Goal: Task Accomplishment & Management: Complete application form

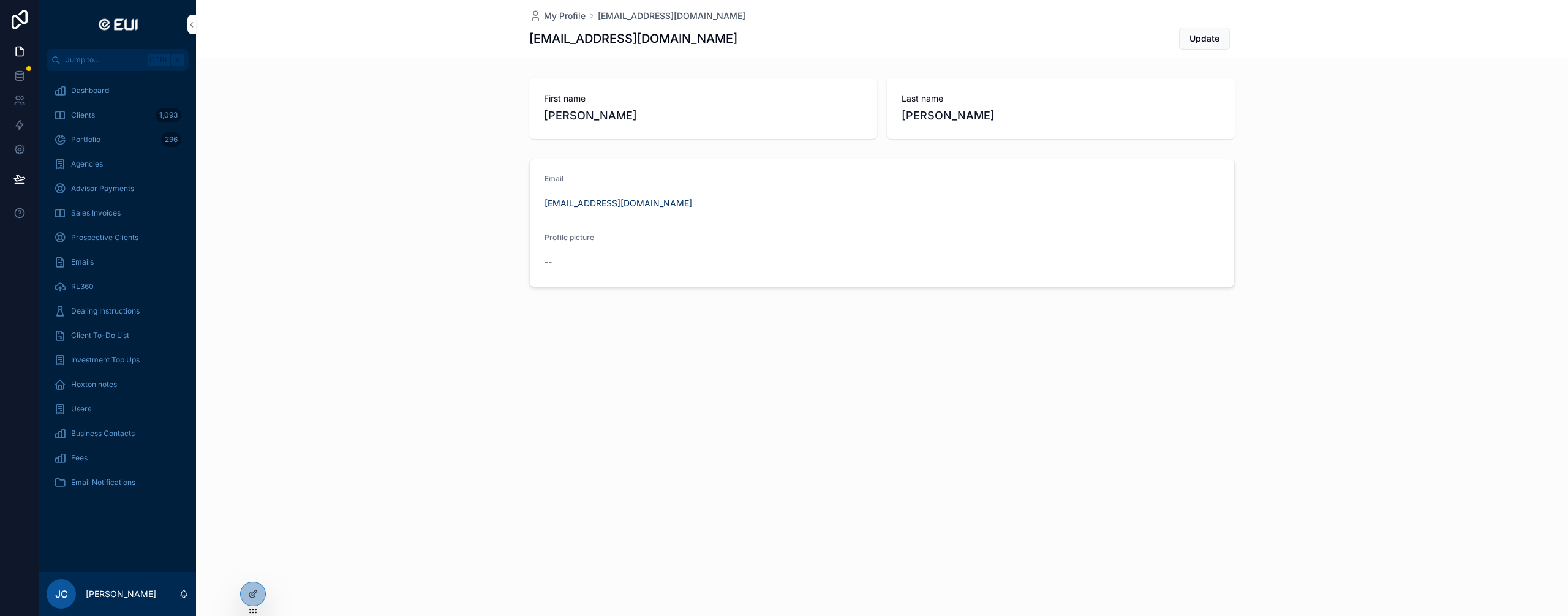
click at [94, 166] on span "Agencies" at bounding box center [87, 164] width 32 height 10
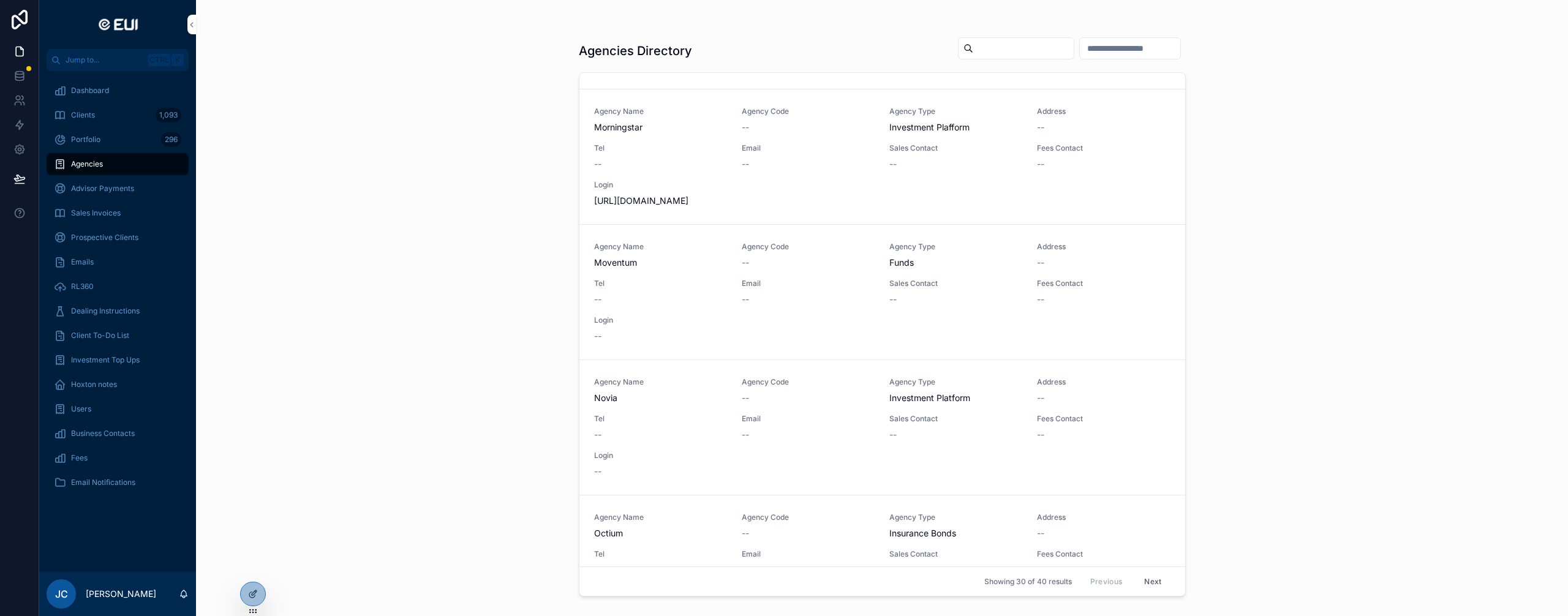
scroll to position [2526, 0]
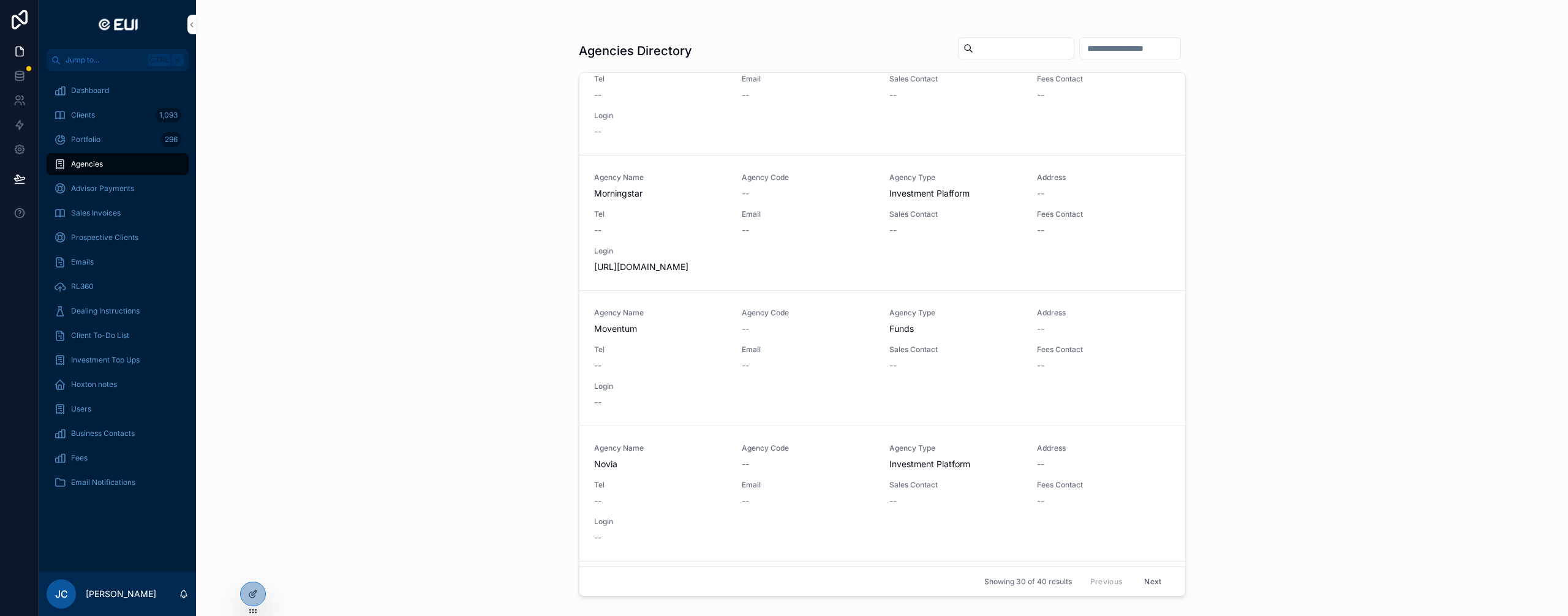
click at [261, 599] on div at bounding box center [252, 595] width 24 height 24
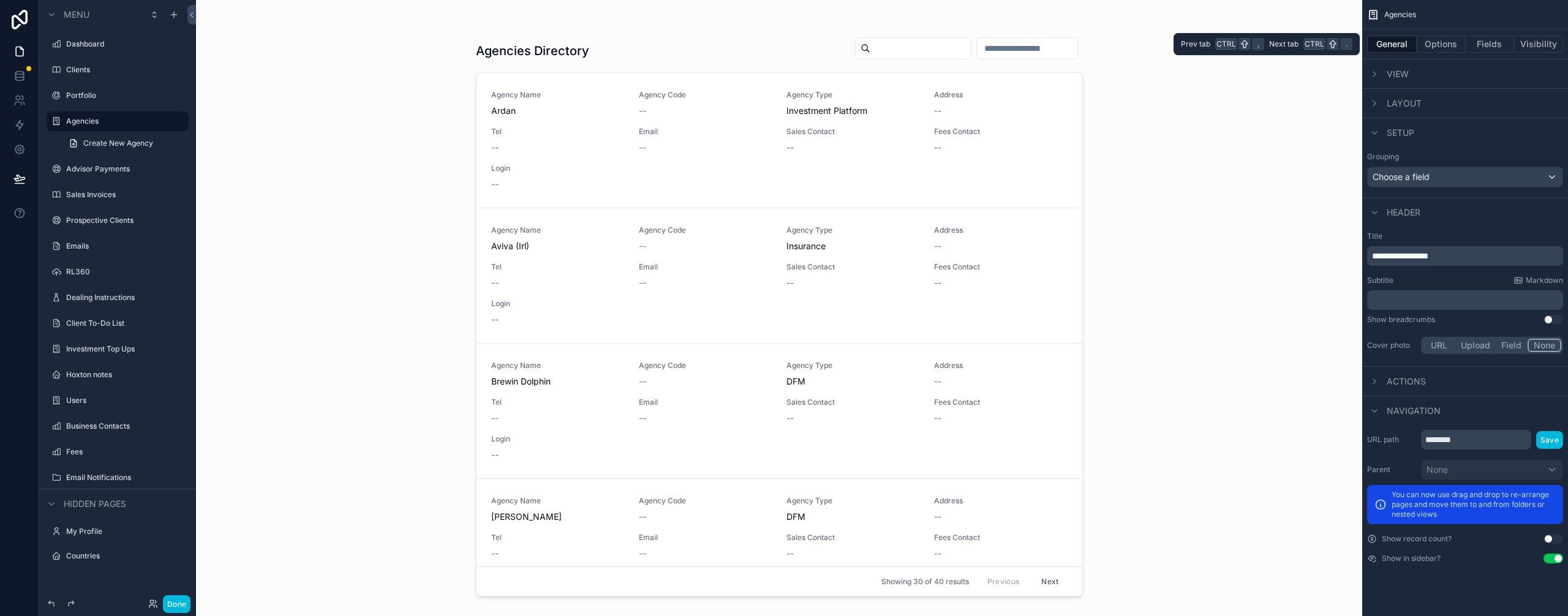
click at [1500, 50] on button "Fields" at bounding box center [1490, 44] width 49 height 17
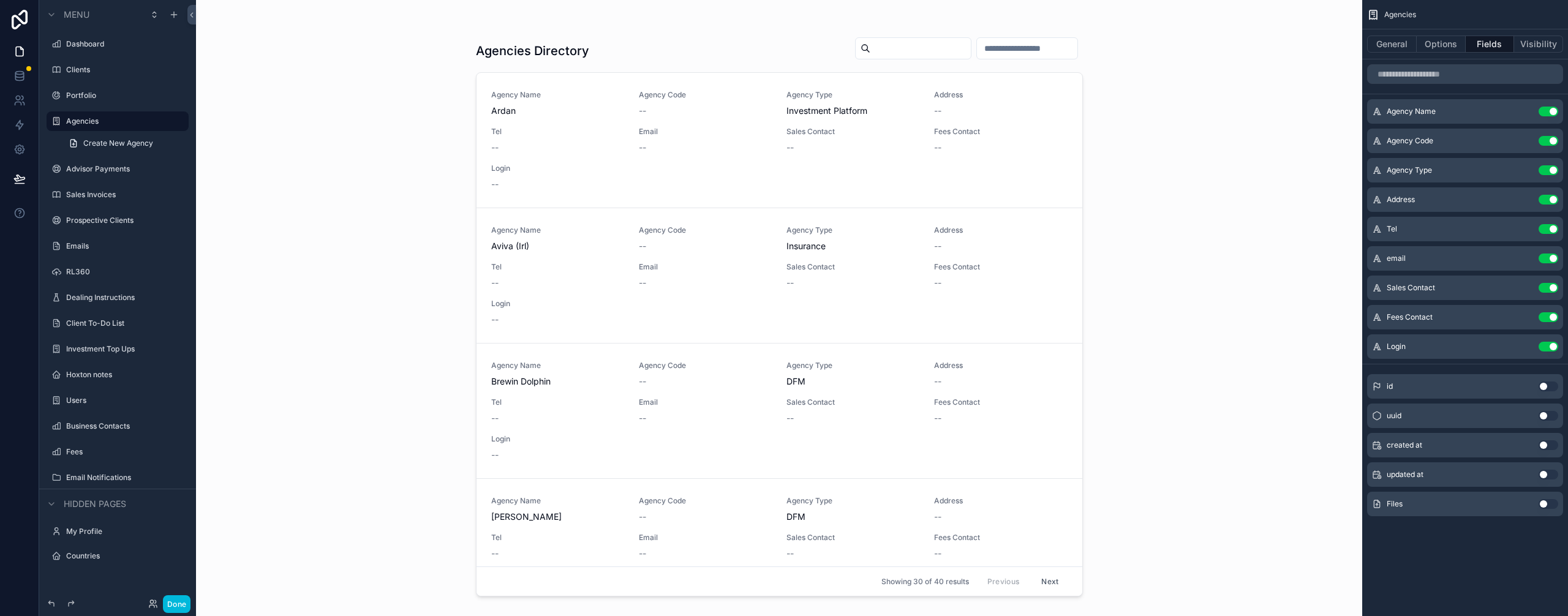
click at [1550, 508] on button "Use setting" at bounding box center [1549, 504] width 19 height 10
click at [171, 603] on button "Done" at bounding box center [177, 604] width 28 height 18
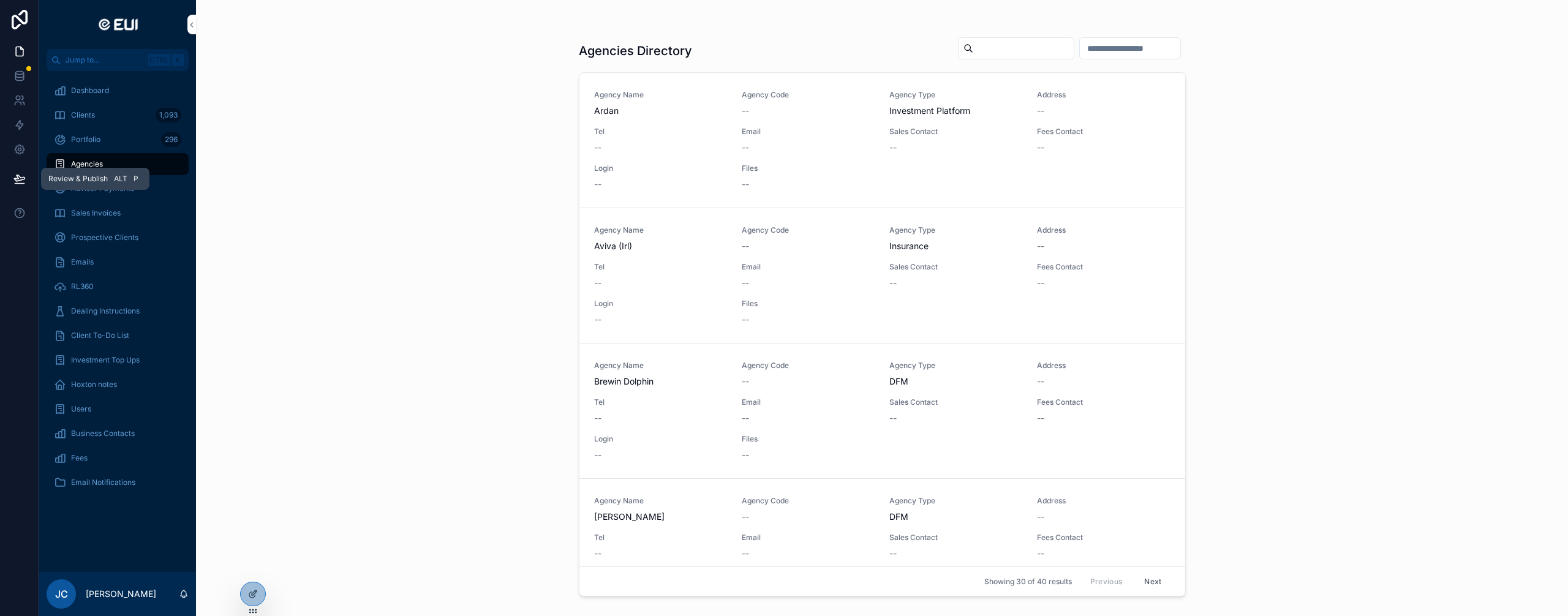
click at [5, 184] on div at bounding box center [19, 179] width 39 height 35
click at [17, 175] on icon at bounding box center [19, 179] width 12 height 12
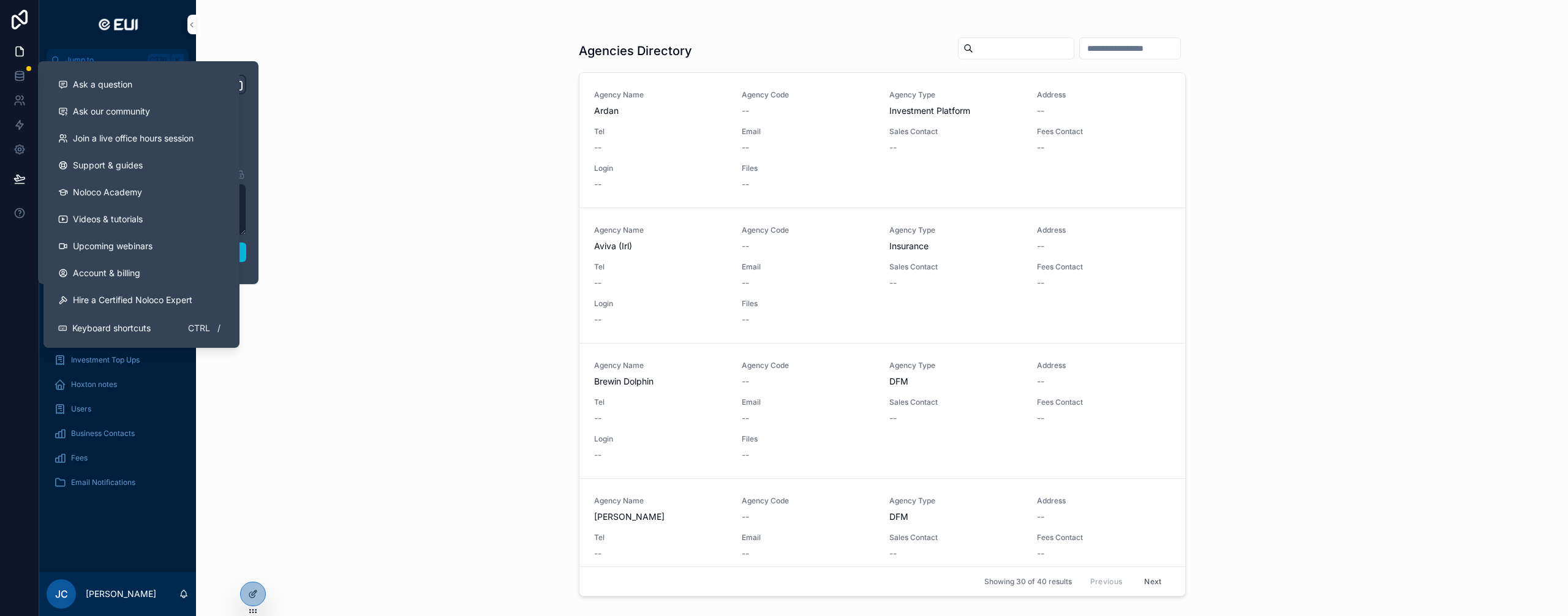
click at [254, 273] on div "**********" at bounding box center [148, 173] width 221 height 223
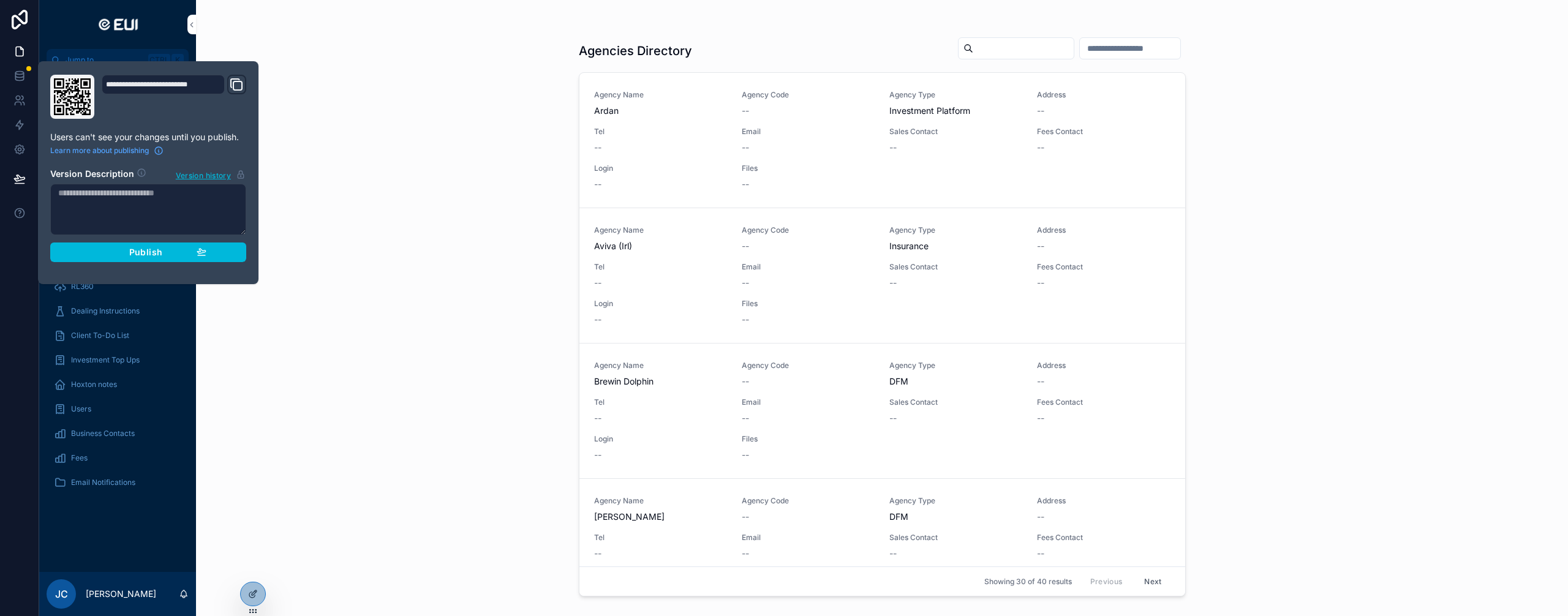
click at [149, 253] on span "Publish" at bounding box center [146, 252] width 33 height 11
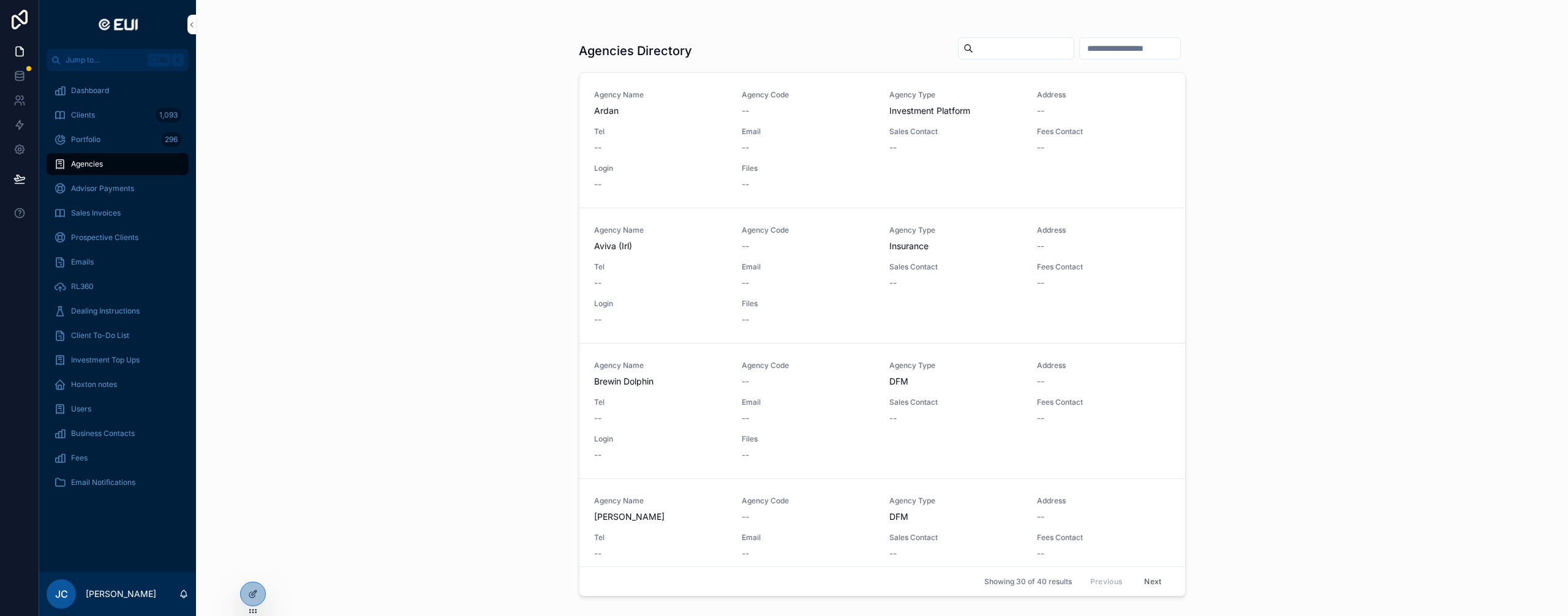
drag, startPoint x: 372, startPoint y: 326, endPoint x: 495, endPoint y: 359, distance: 127.3
click at [372, 327] on div "Agencies Directory Agency Name Ardan Agency Code -- Agency Type Investment Plat…" at bounding box center [882, 308] width 1372 height 616
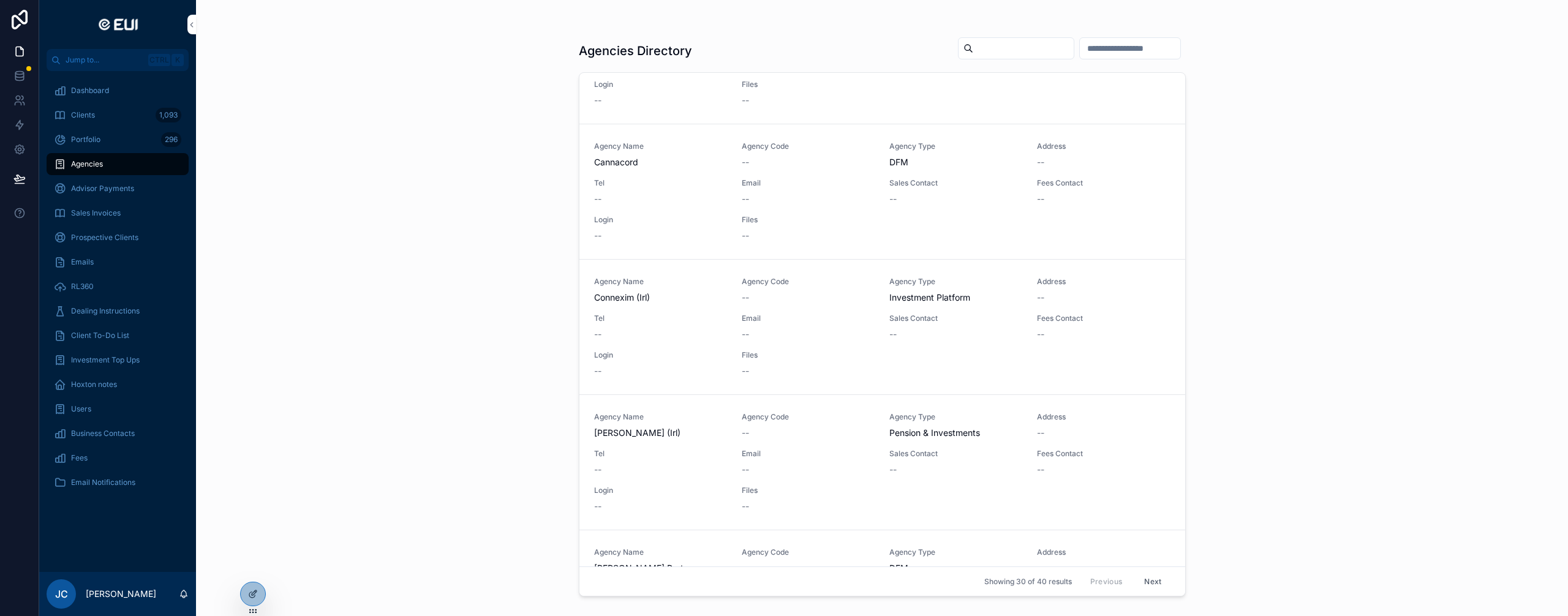
scroll to position [857, 0]
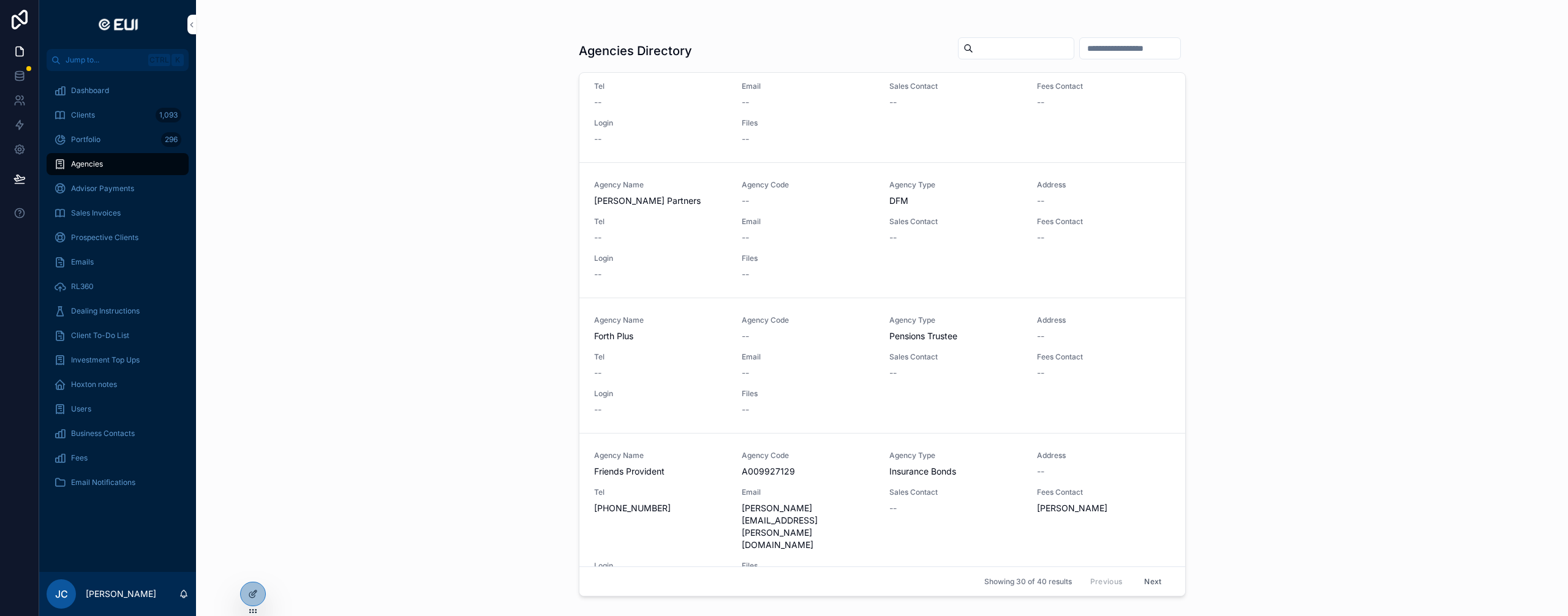
click at [251, 599] on div at bounding box center [252, 595] width 24 height 24
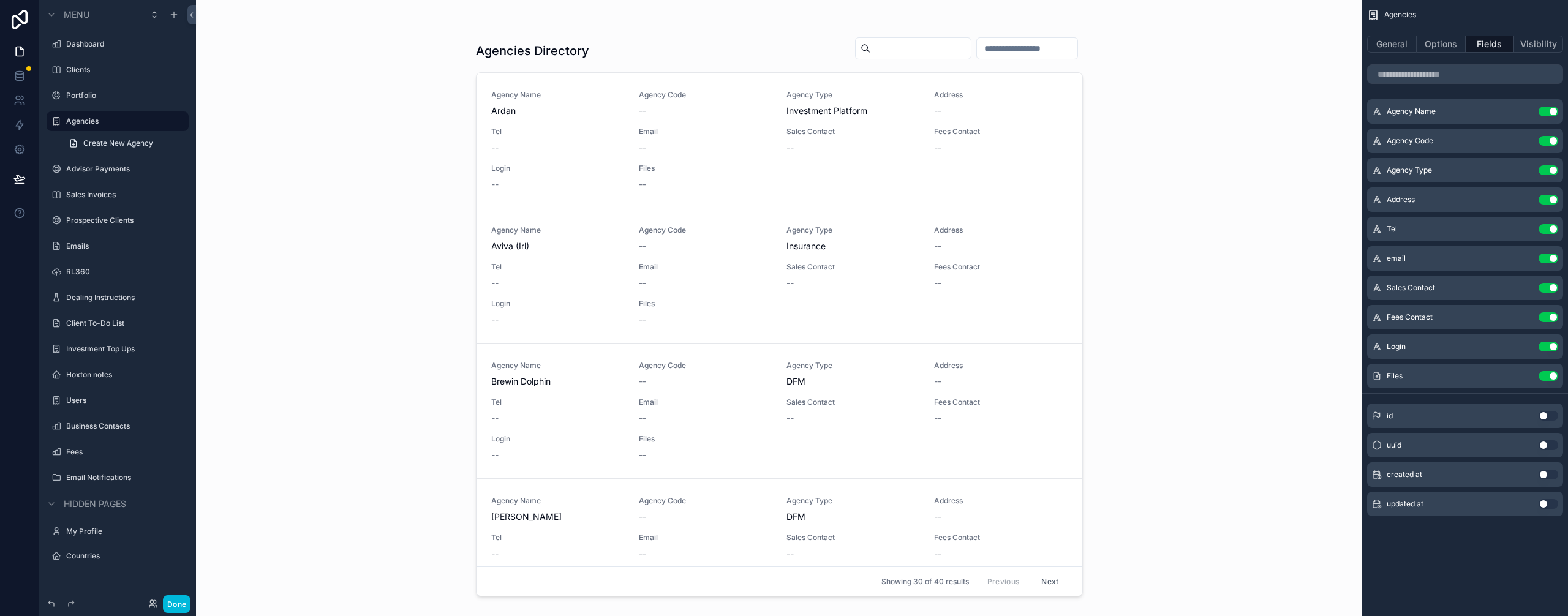
click at [1399, 52] on button "General" at bounding box center [1392, 44] width 50 height 17
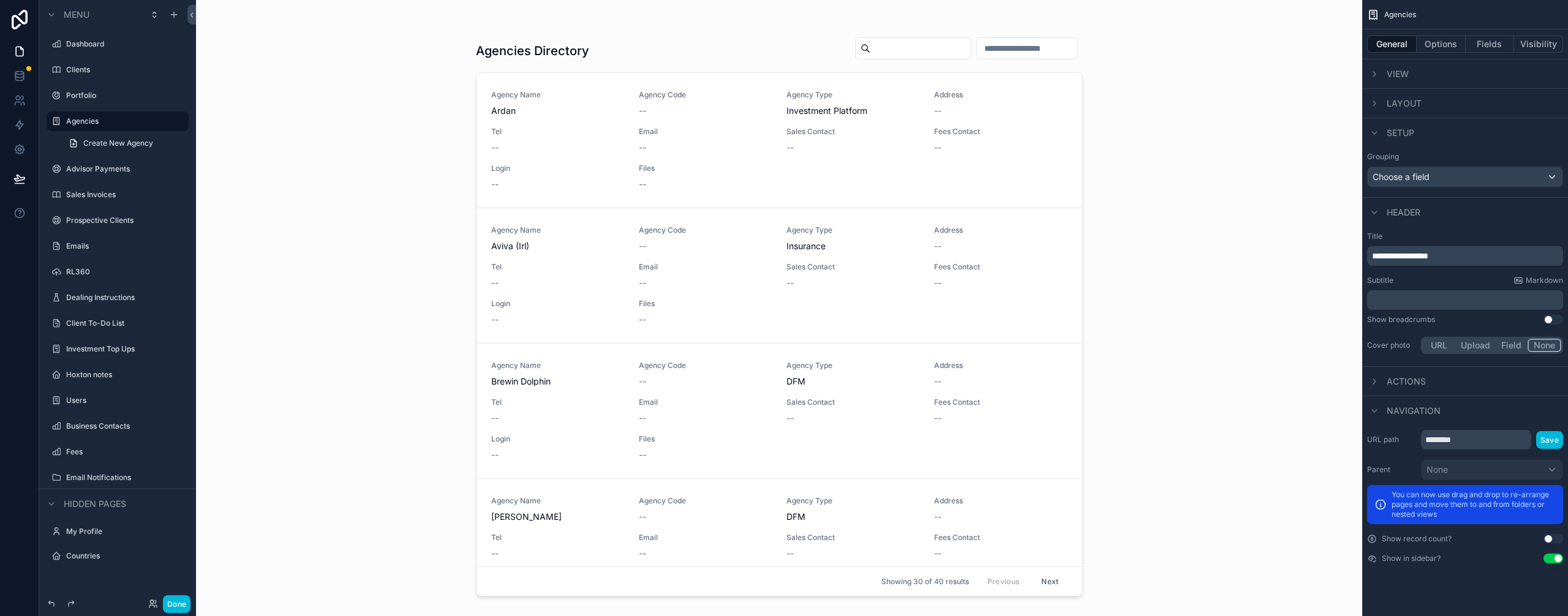
click at [1376, 380] on icon "scrollable content" at bounding box center [1374, 382] width 10 height 10
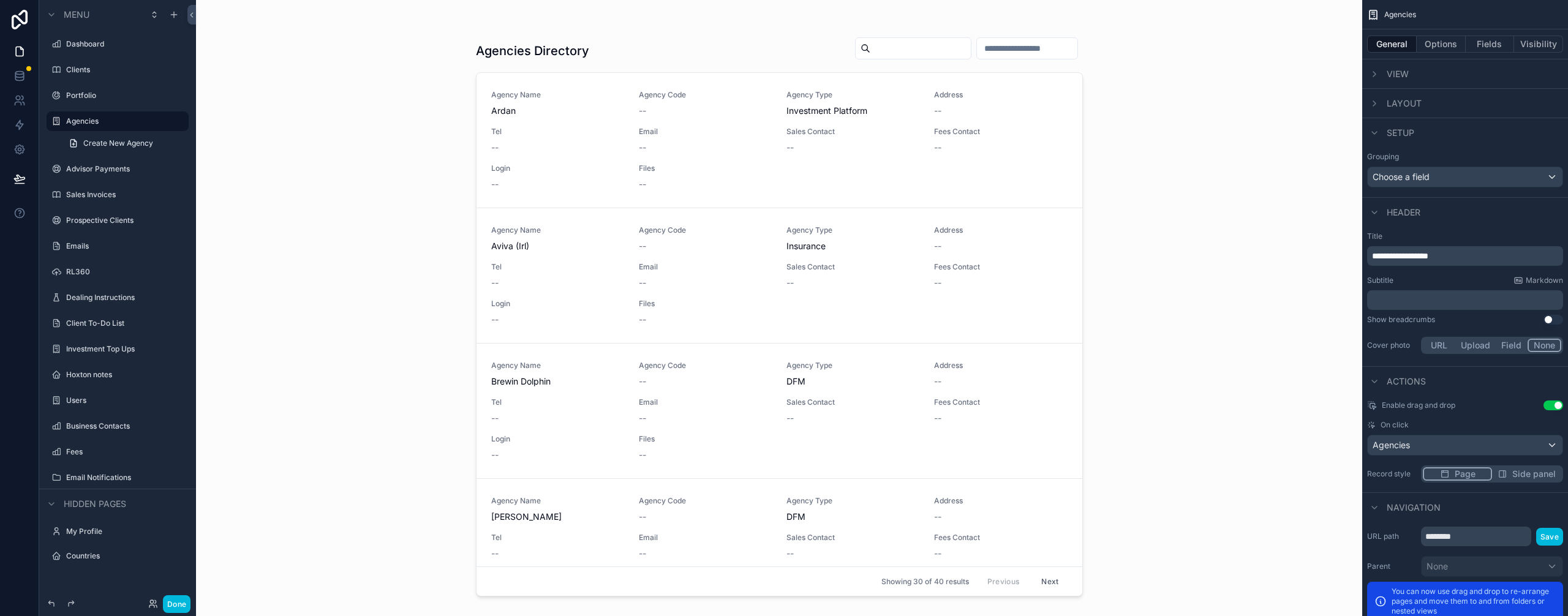
click at [1376, 380] on icon "scrollable content" at bounding box center [1374, 382] width 10 height 10
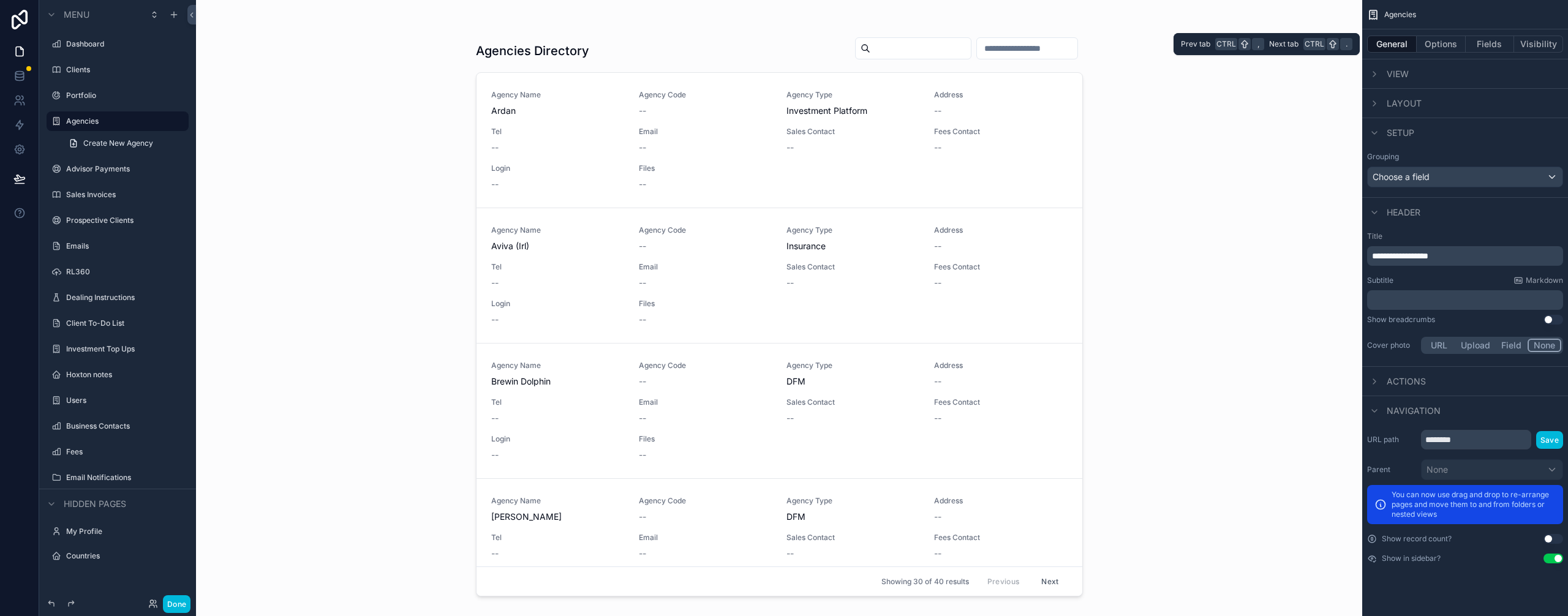
click at [1432, 48] on button "Options" at bounding box center [1441, 44] width 49 height 17
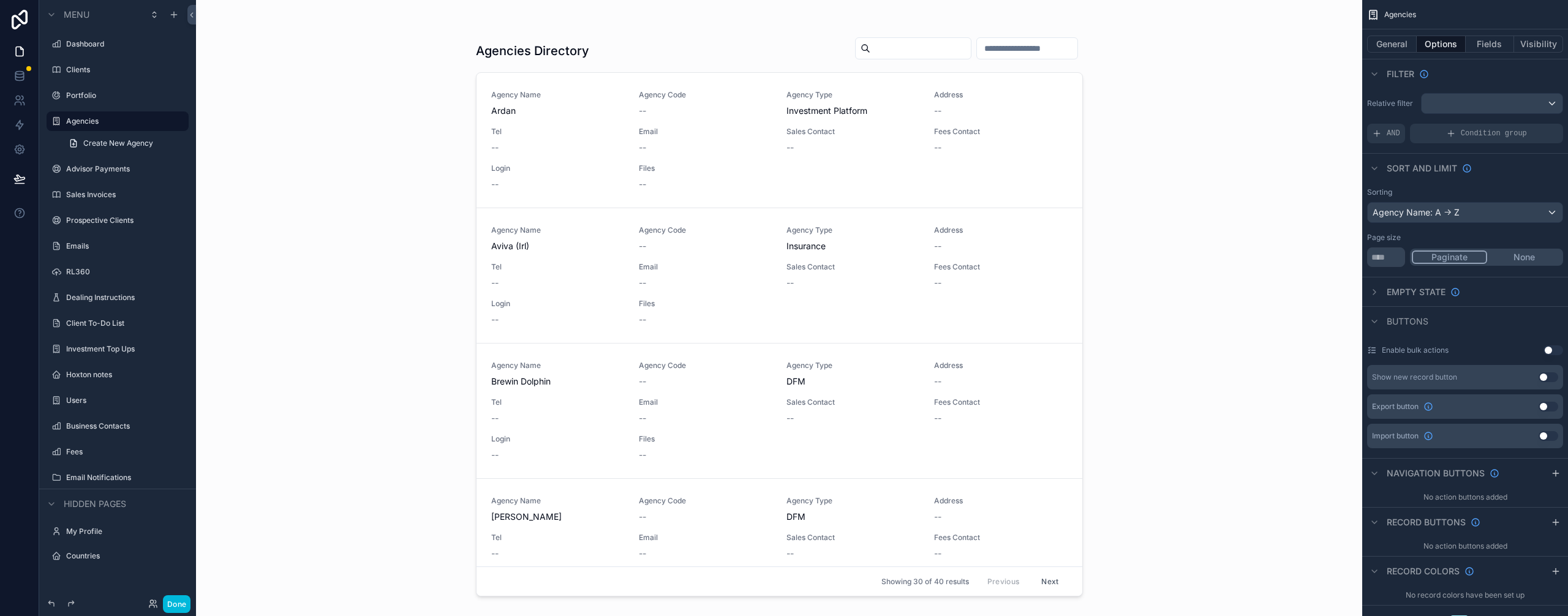
click at [1379, 476] on icon "scrollable content" at bounding box center [1374, 474] width 10 height 10
click at [1560, 470] on icon "scrollable content" at bounding box center [1556, 474] width 10 height 10
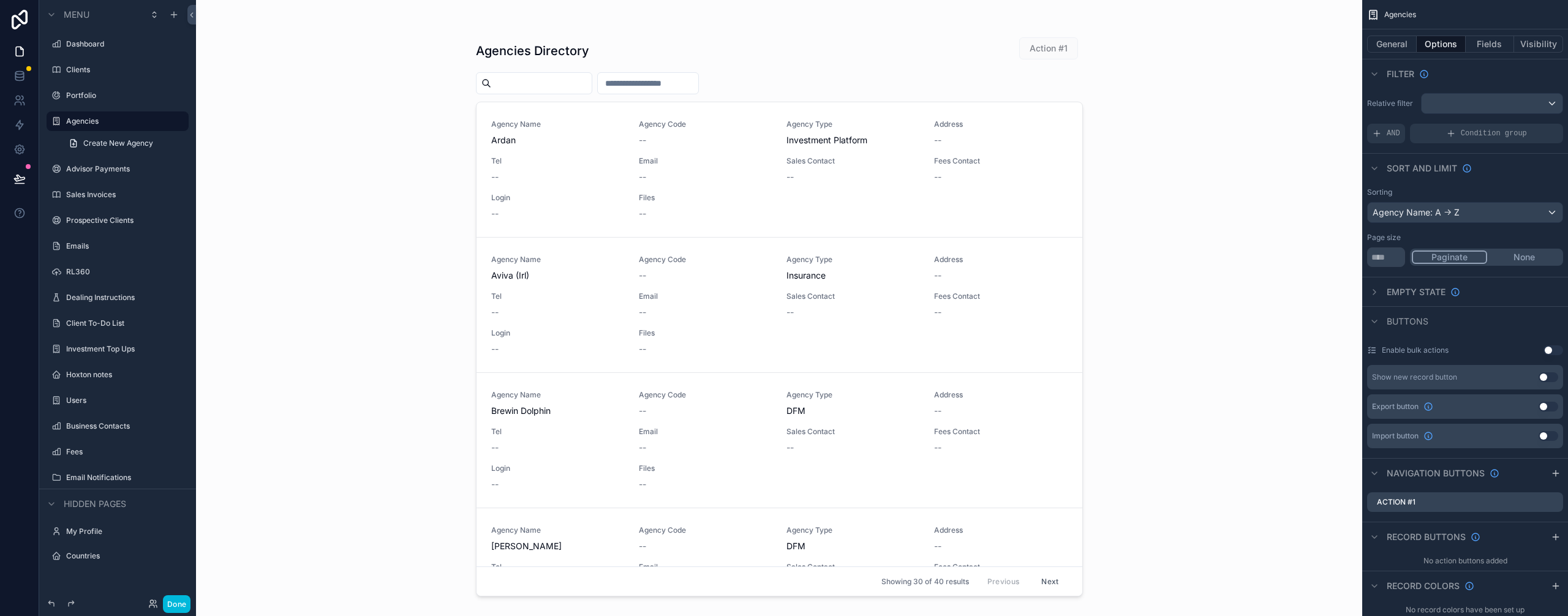
click at [0, 0] on icon "scrollable content" at bounding box center [0, 0] width 0 height 0
click at [1532, 508] on icon at bounding box center [1533, 507] width 10 height 10
click at [0, 0] on icon "scrollable content" at bounding box center [0, 0] width 0 height 0
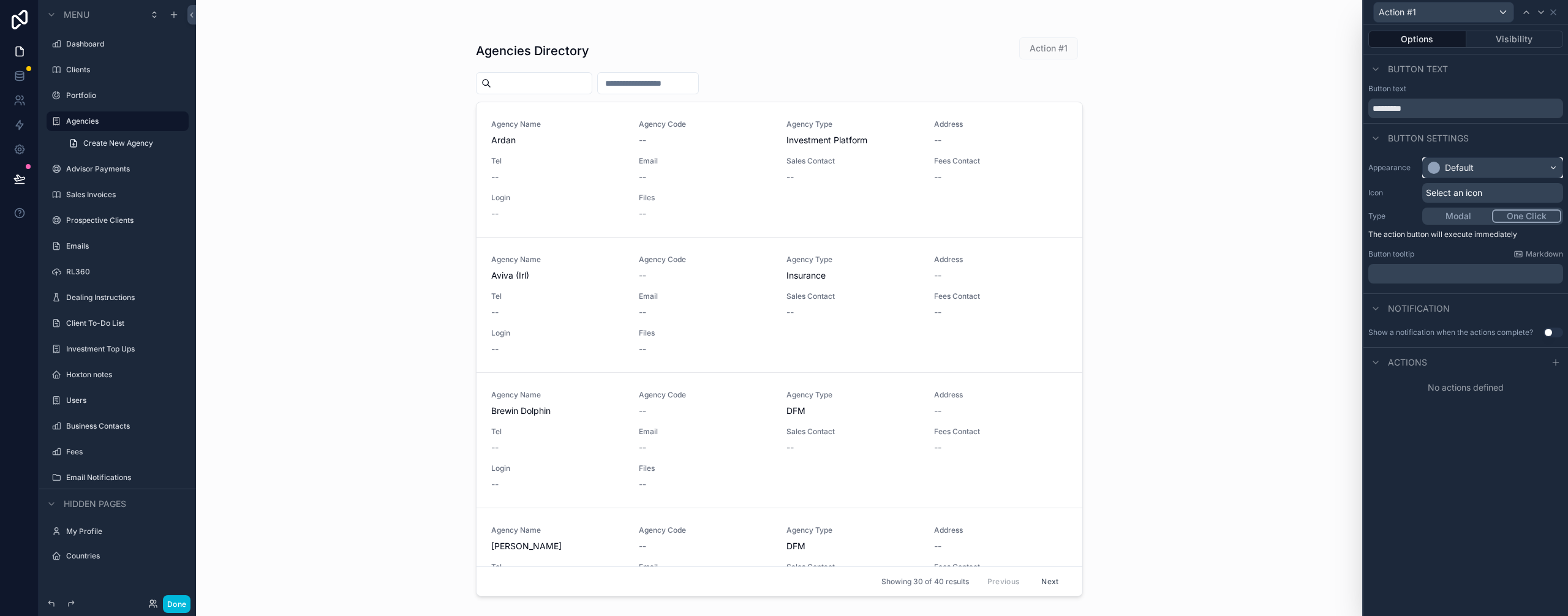
click at [1479, 168] on div "Default" at bounding box center [1493, 168] width 140 height 19
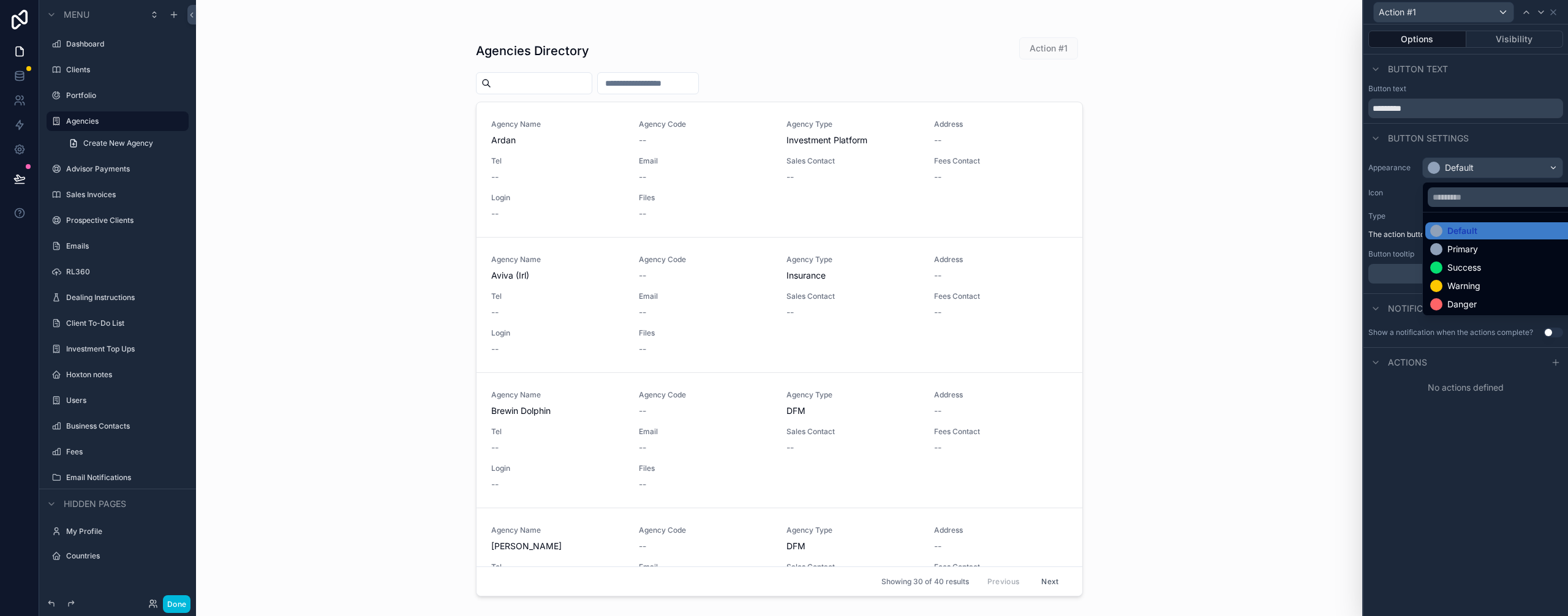
click at [1477, 250] on div "Primary" at bounding box center [1463, 250] width 30 height 12
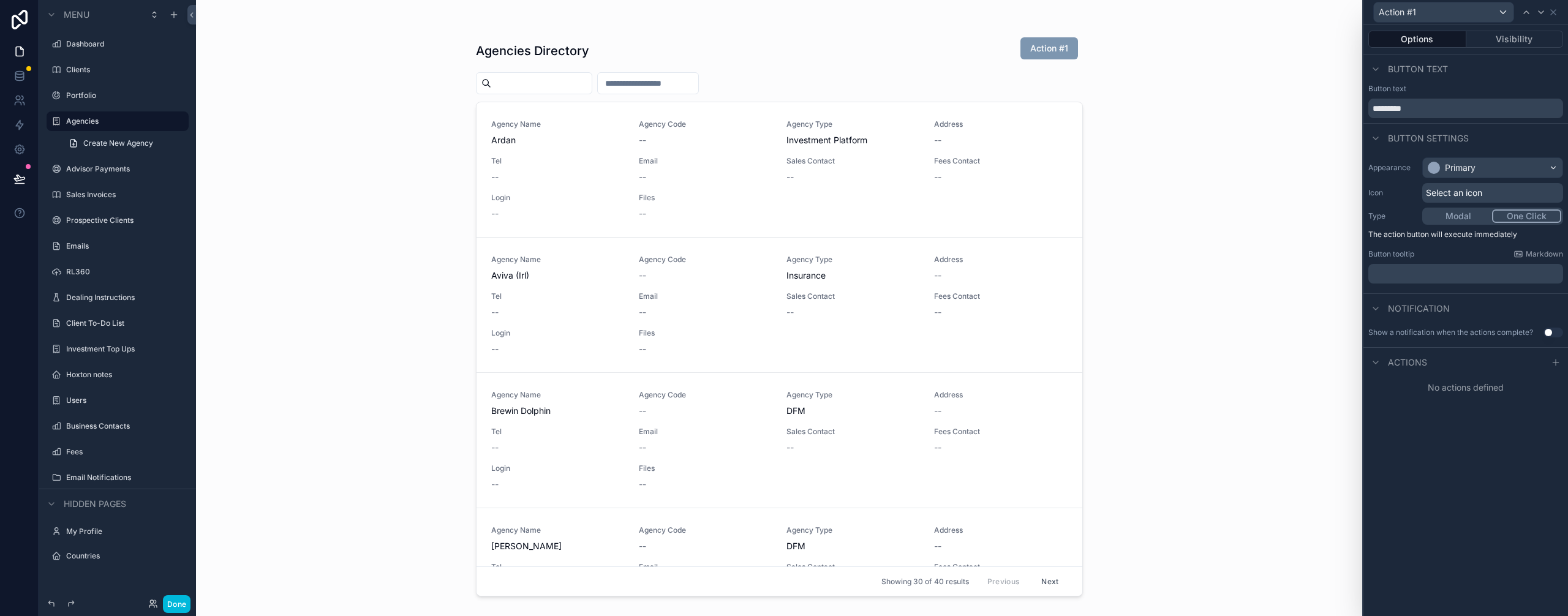
click at [1466, 194] on span "Select an icon" at bounding box center [1455, 193] width 57 height 12
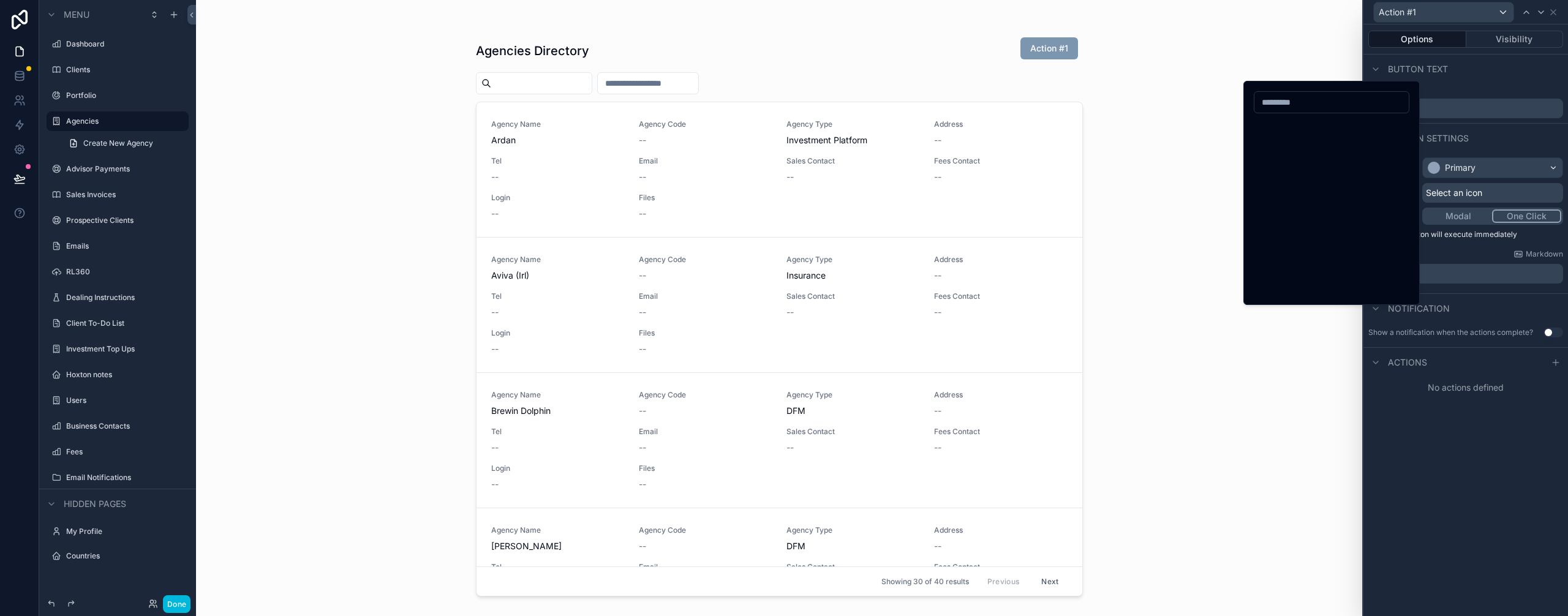
scroll to position [26474, 0]
click at [1329, 231] on button "ZoomInFilled" at bounding box center [1324, 230] width 22 height 22
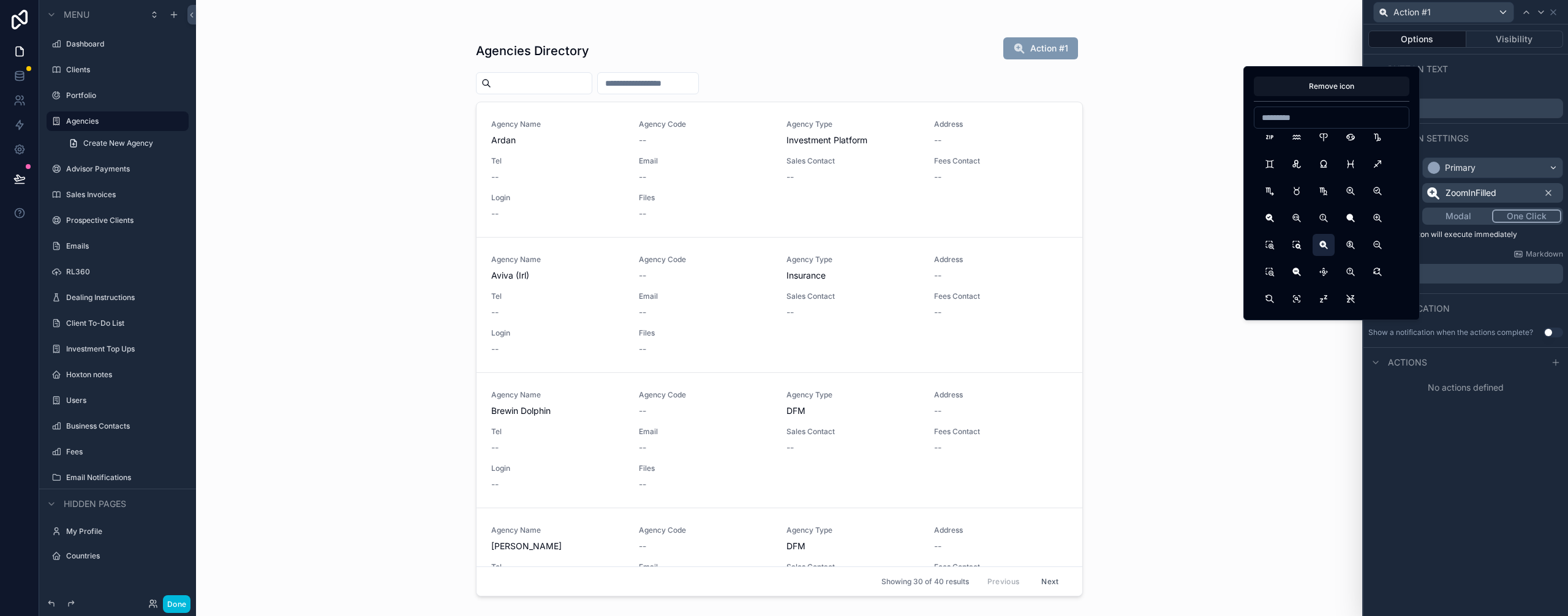
scroll to position [0, 0]
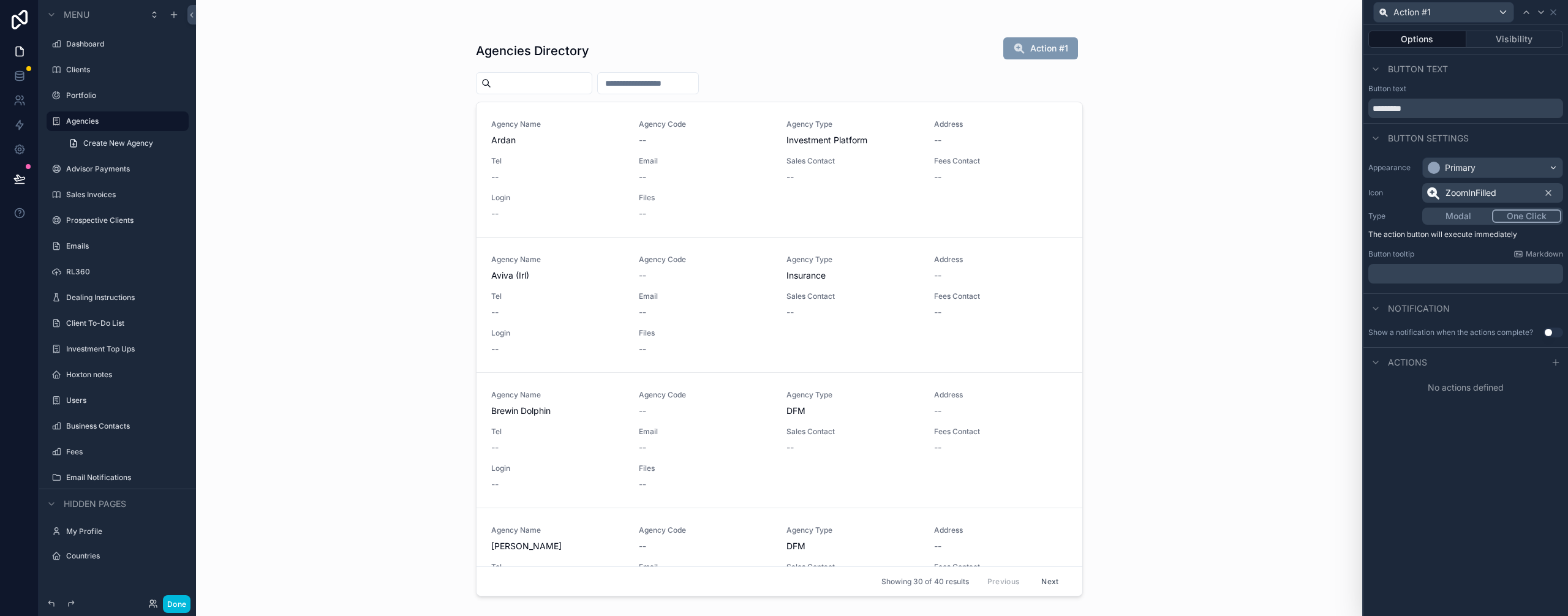
click at [1439, 277] on p "﻿" at bounding box center [1466, 274] width 187 height 12
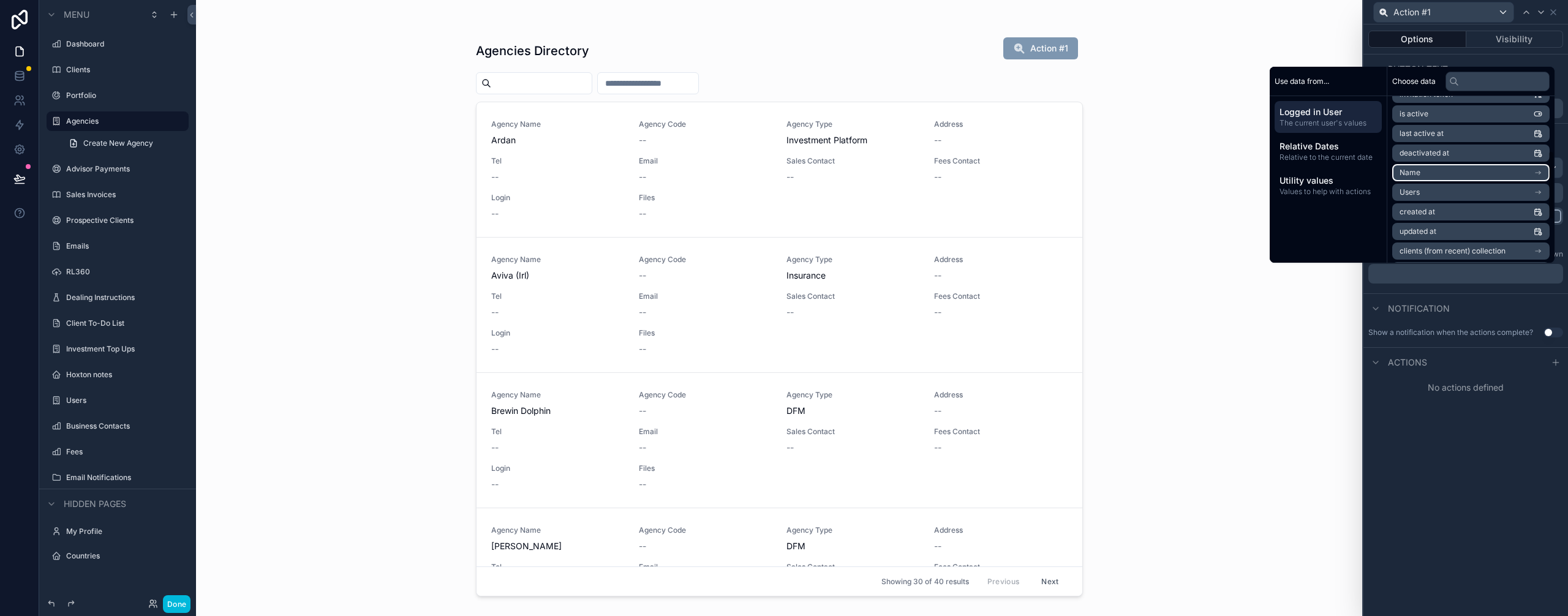
scroll to position [233, 0]
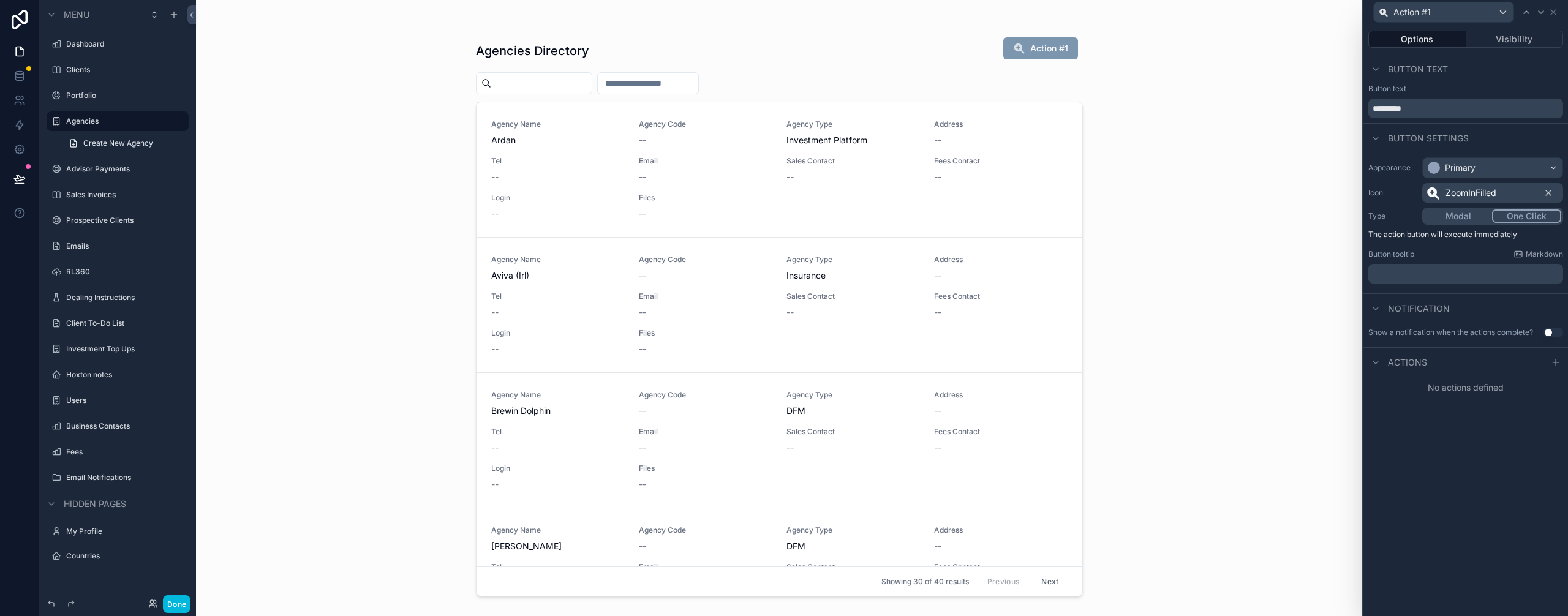
drag, startPoint x: 1515, startPoint y: 474, endPoint x: 1529, endPoint y: 480, distance: 15.2
click at [1515, 475] on div "Options Visibility Button text Button text ********* Button settings Appearance…" at bounding box center [1466, 320] width 205 height 592
click at [1549, 188] on icon at bounding box center [1549, 193] width 10 height 10
click at [1406, 10] on span "Action #1" at bounding box center [1402, 12] width 37 height 12
click at [175, 602] on button "Done" at bounding box center [177, 604] width 28 height 18
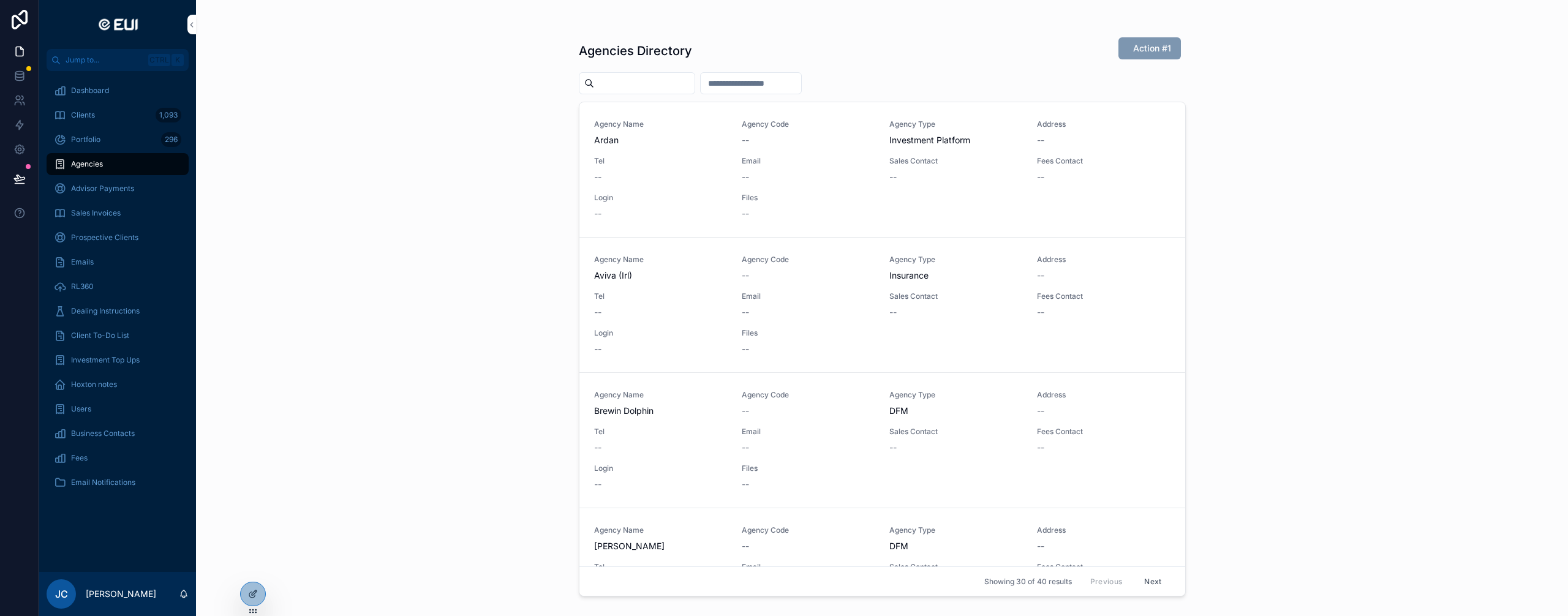
click at [255, 597] on icon at bounding box center [253, 594] width 10 height 10
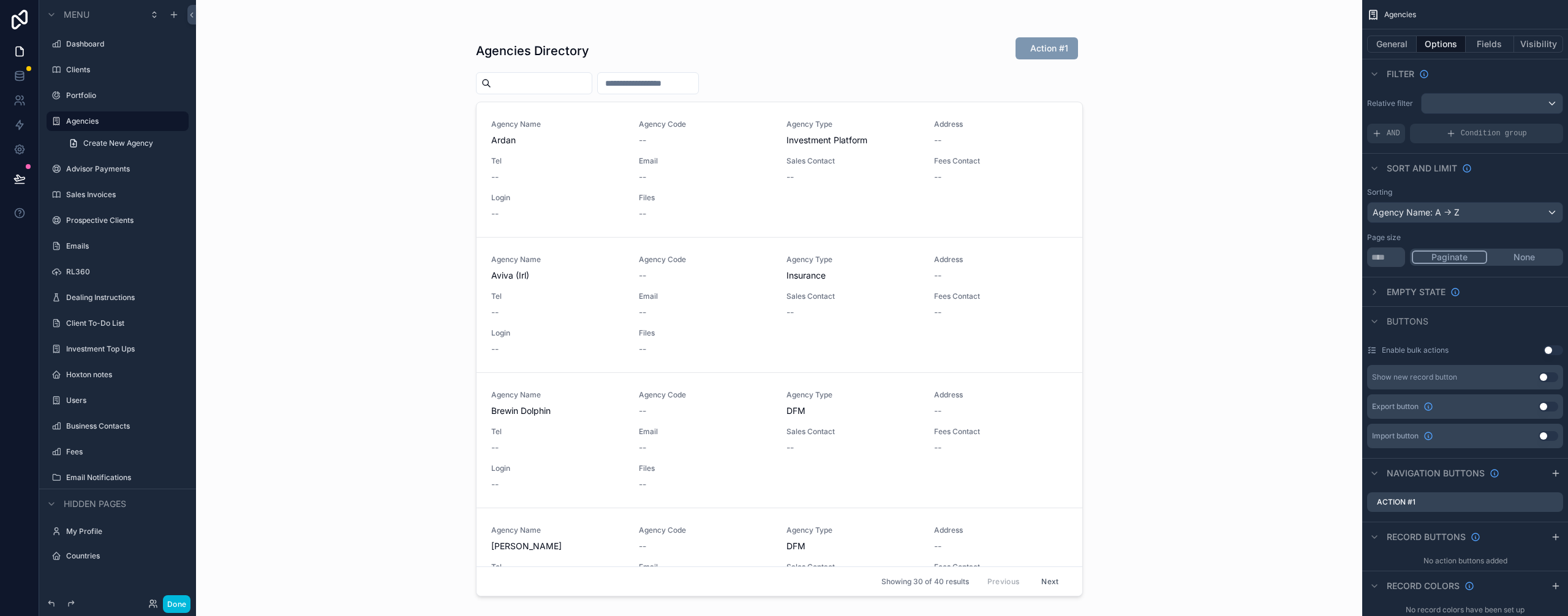
click at [1033, 46] on div "scrollable content" at bounding box center [779, 301] width 626 height 601
click at [0, 0] on icon "scrollable content" at bounding box center [0, 0] width 0 height 0
click at [1539, 482] on icon at bounding box center [1533, 483] width 10 height 10
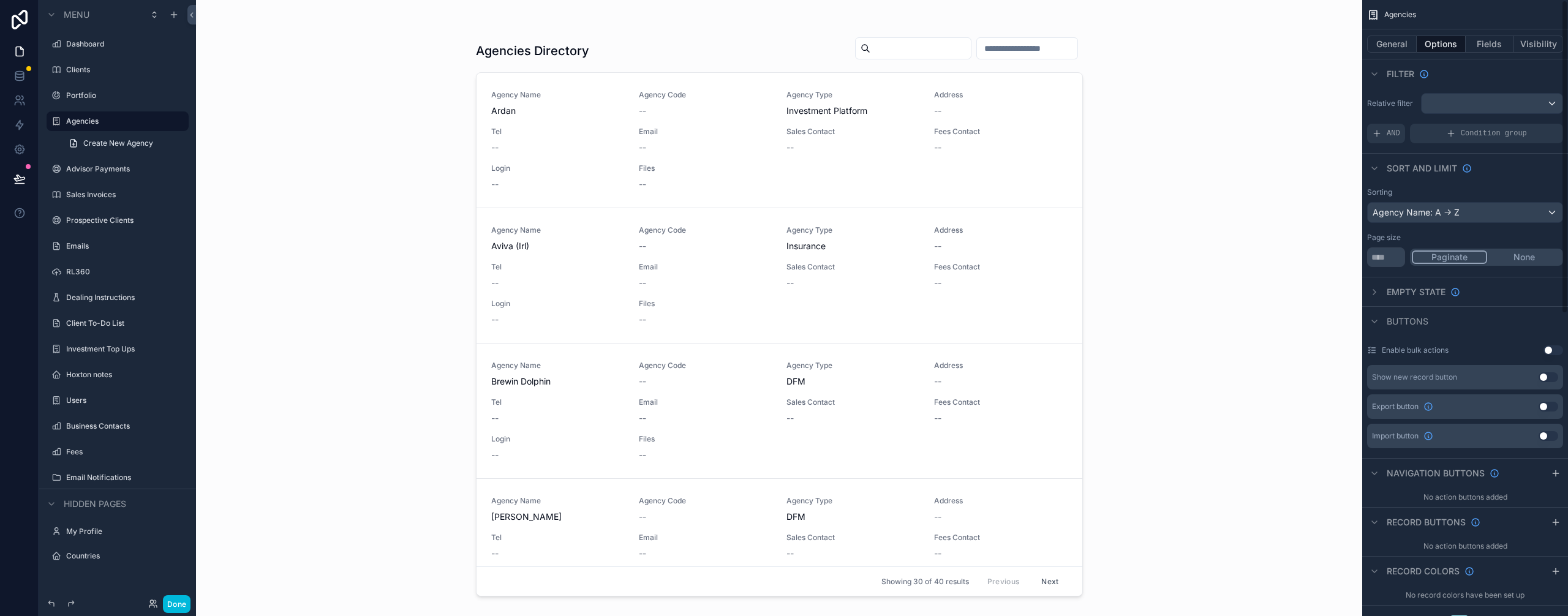
click at [1381, 293] on div "scrollable content" at bounding box center [1374, 292] width 15 height 15
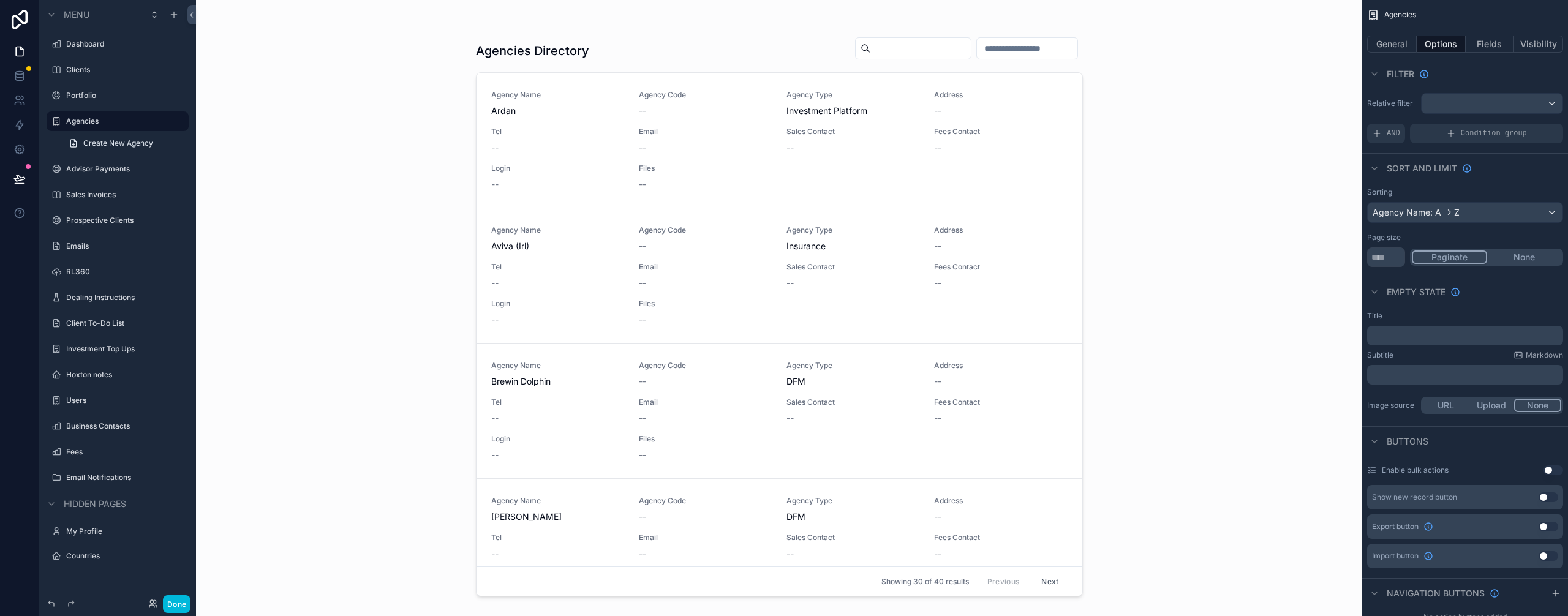
click at [1372, 295] on icon "scrollable content" at bounding box center [1374, 292] width 10 height 10
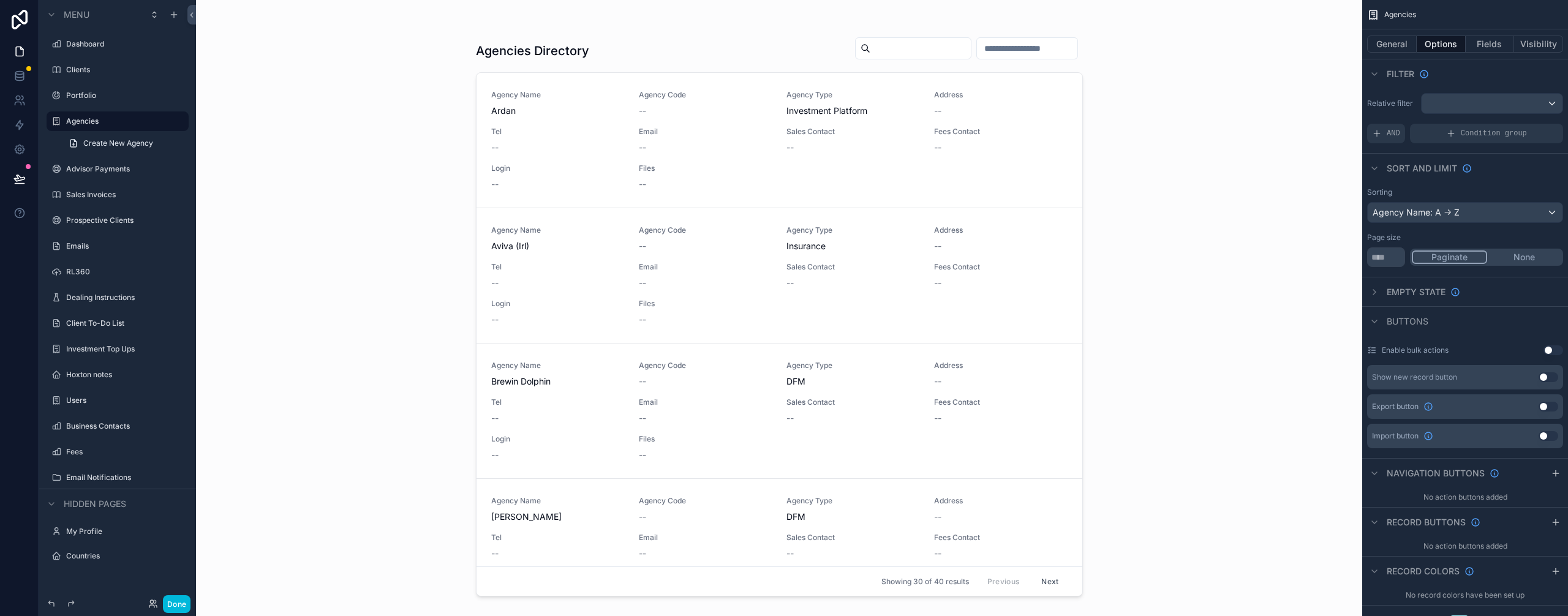
click at [1401, 47] on button "General" at bounding box center [1392, 44] width 50 height 17
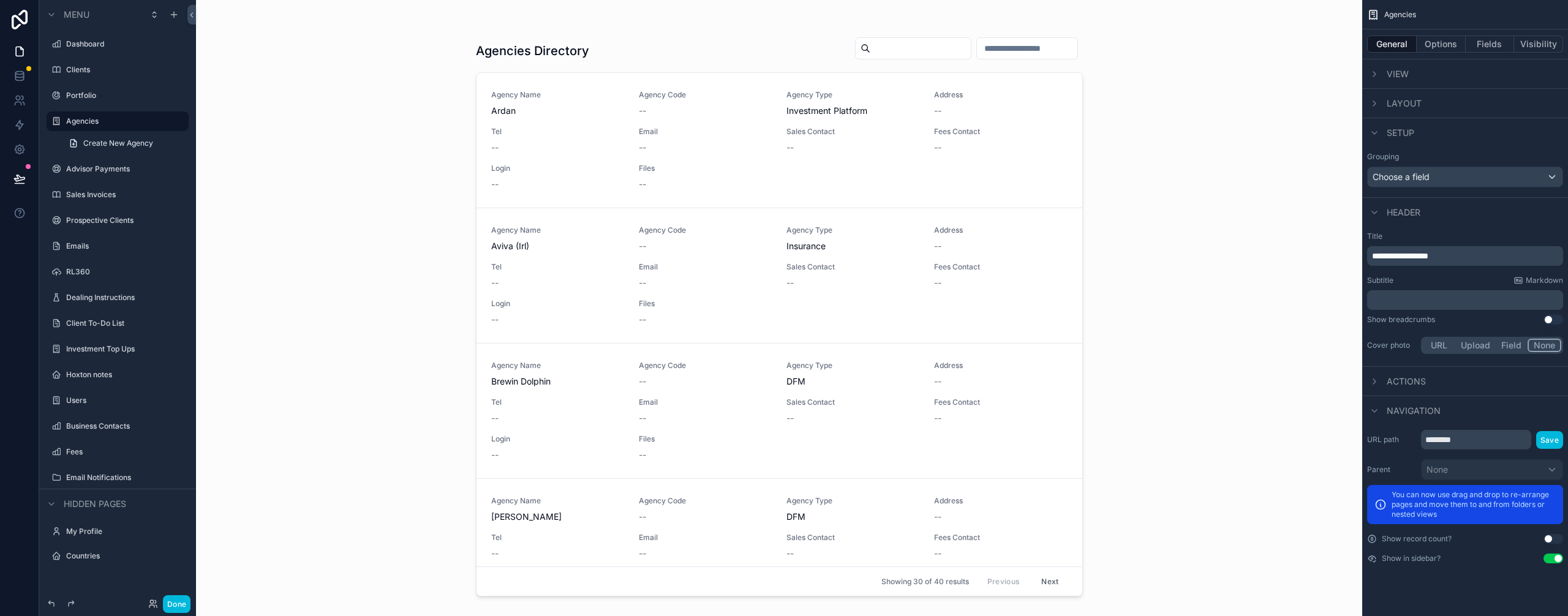
click at [174, 599] on button "Done" at bounding box center [177, 604] width 28 height 18
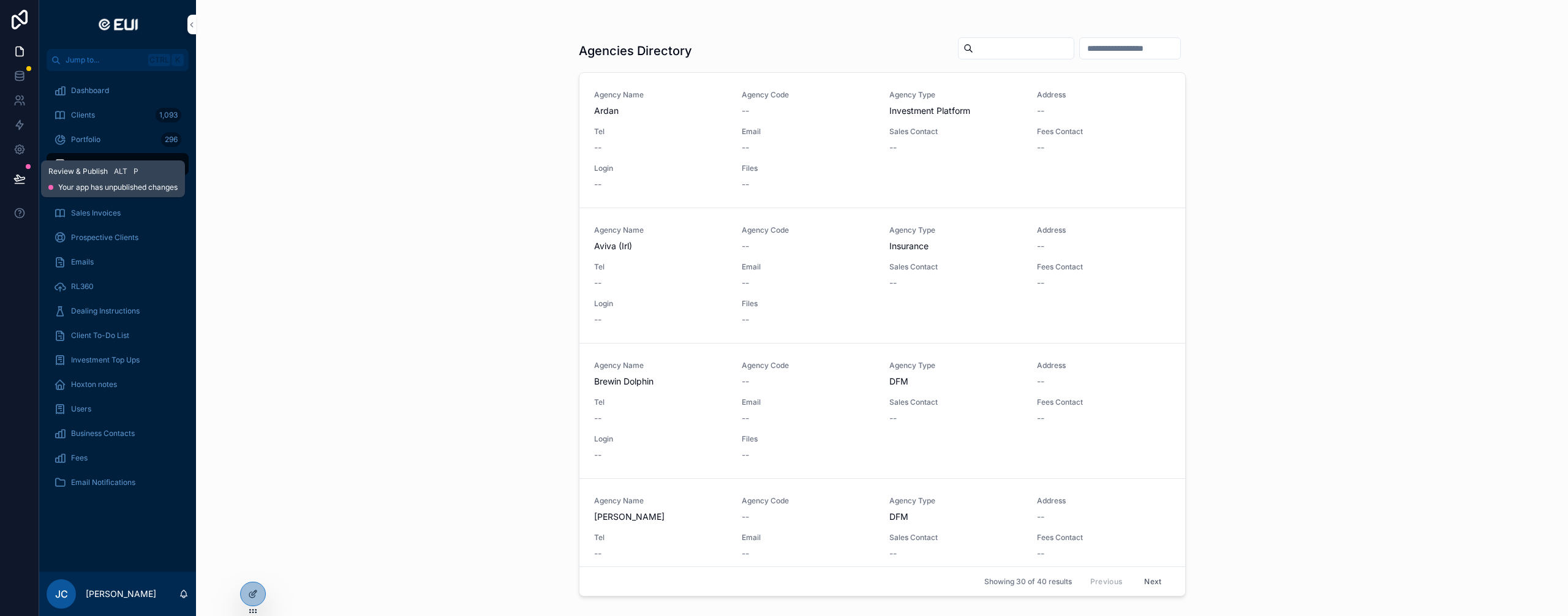
click at [18, 184] on icon at bounding box center [19, 184] width 9 height 0
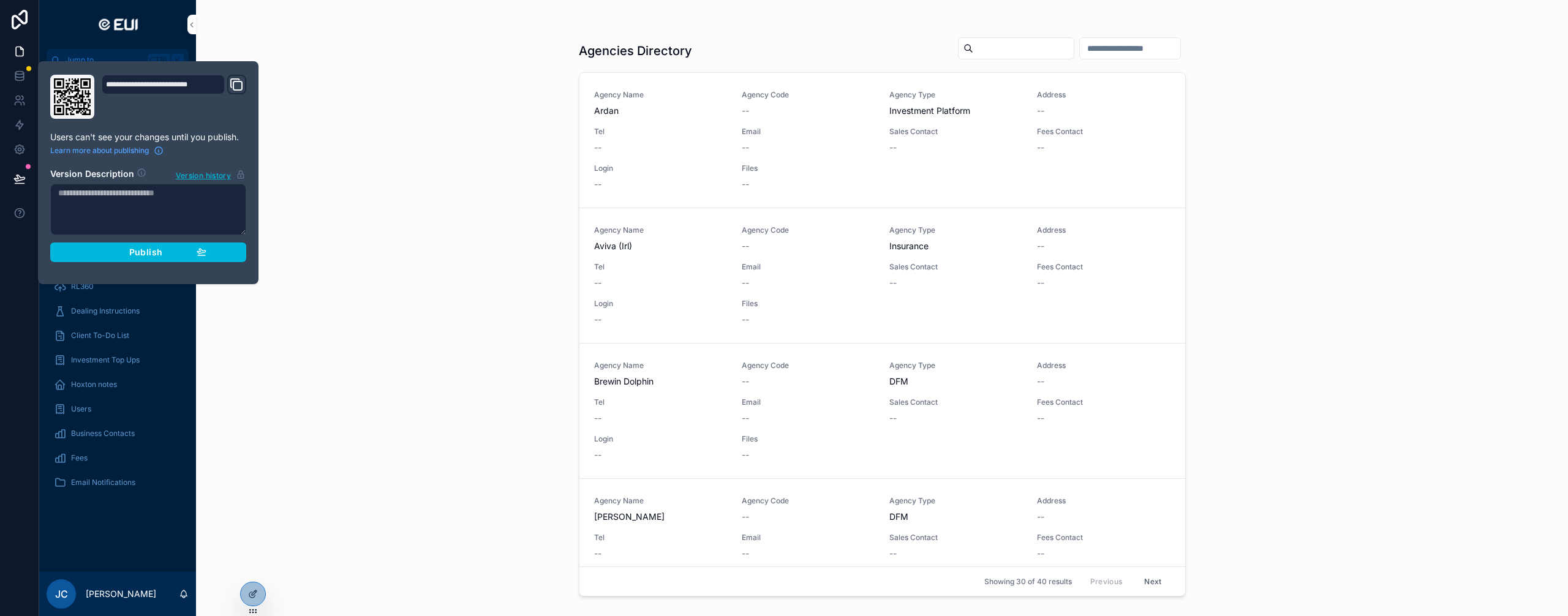
drag, startPoint x: 248, startPoint y: 274, endPoint x: 231, endPoint y: 272, distance: 17.1
click at [248, 275] on div "**********" at bounding box center [148, 173] width 221 height 223
click at [142, 245] on button "Publish" at bounding box center [149, 252] width 196 height 19
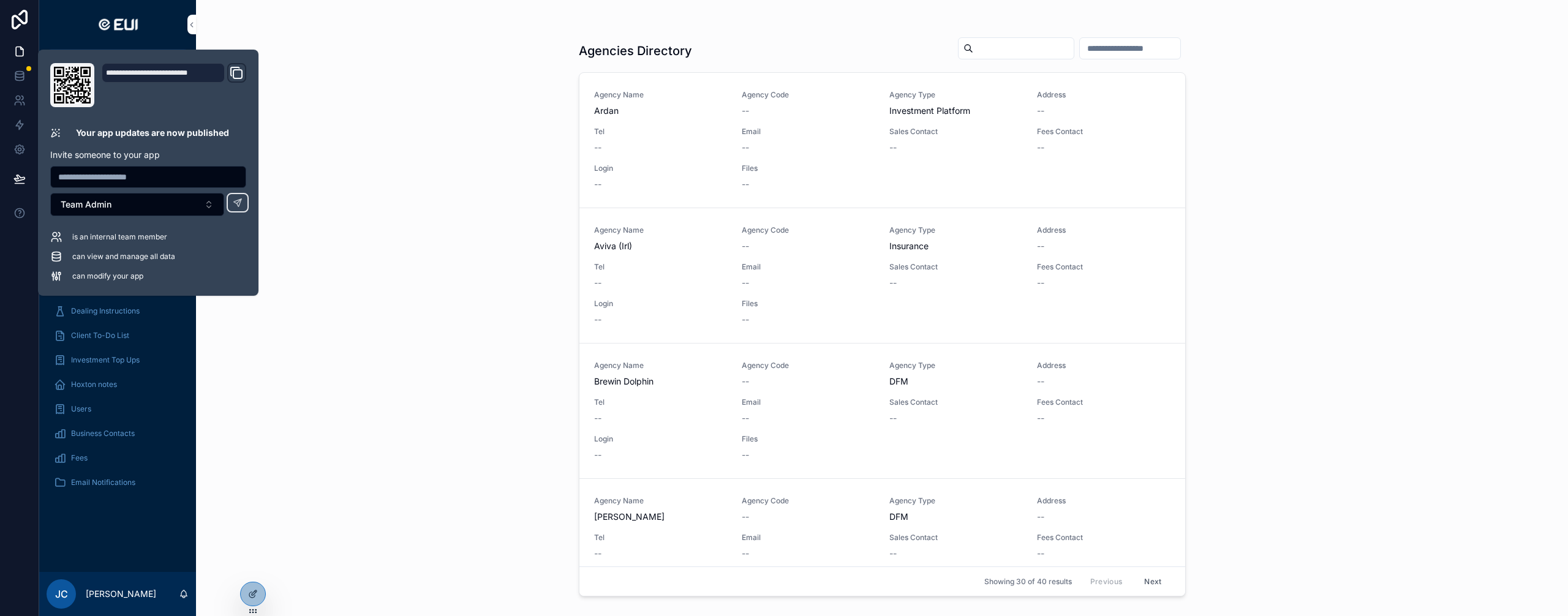
click at [297, 357] on div "Agencies Directory Agency Name Ardan Agency Code -- Agency Type Investment Plat…" at bounding box center [882, 308] width 1372 height 616
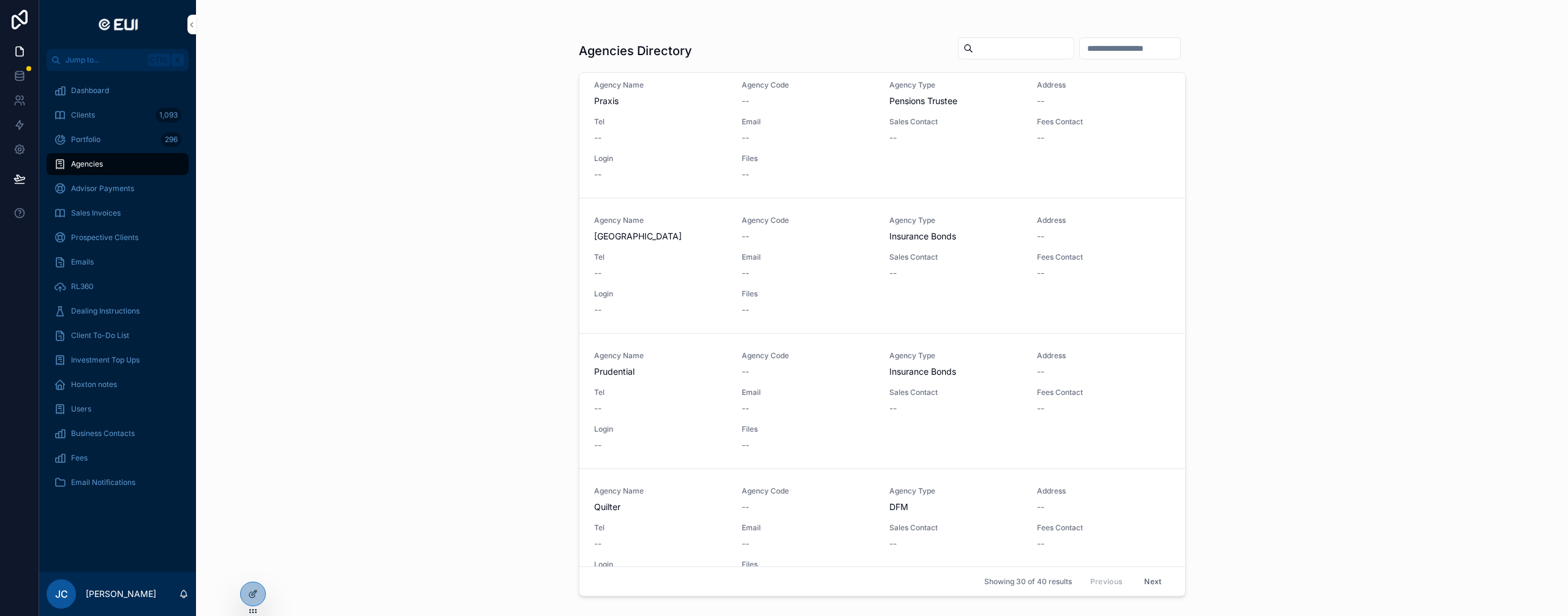
scroll to position [3629, 0]
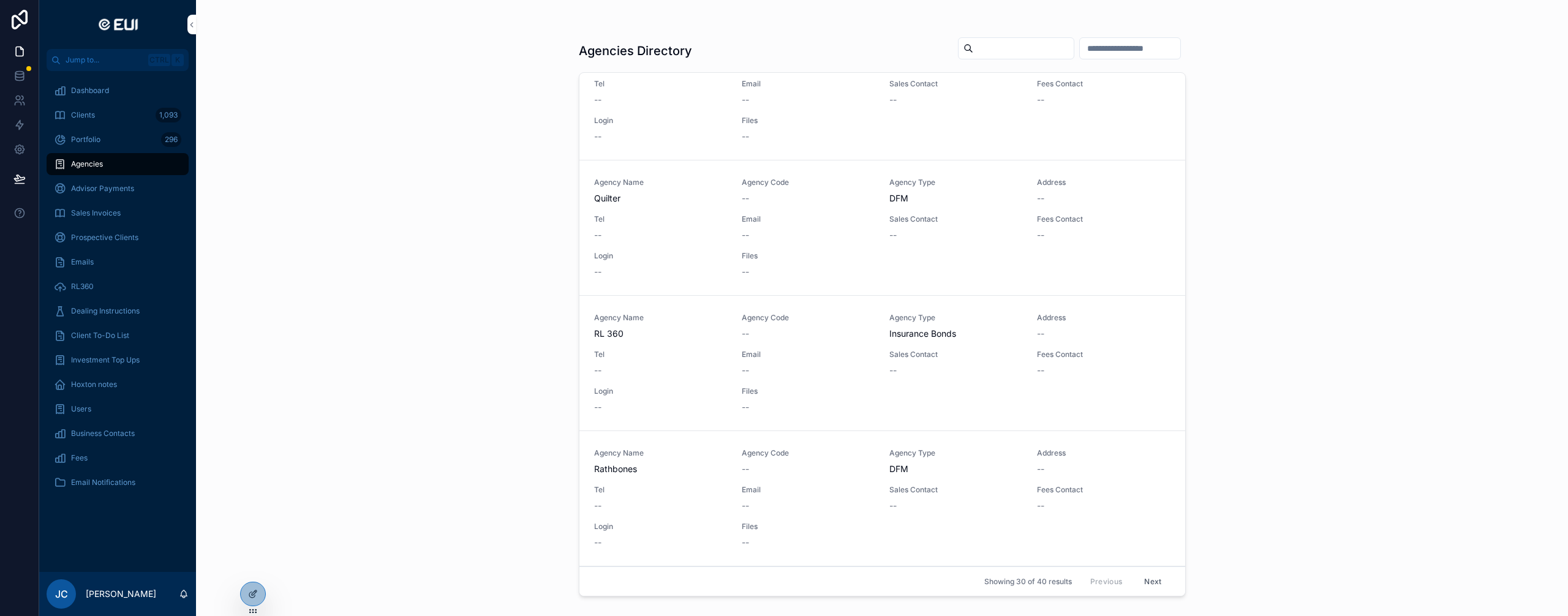
click at [1151, 586] on button "Next" at bounding box center [1153, 581] width 35 height 19
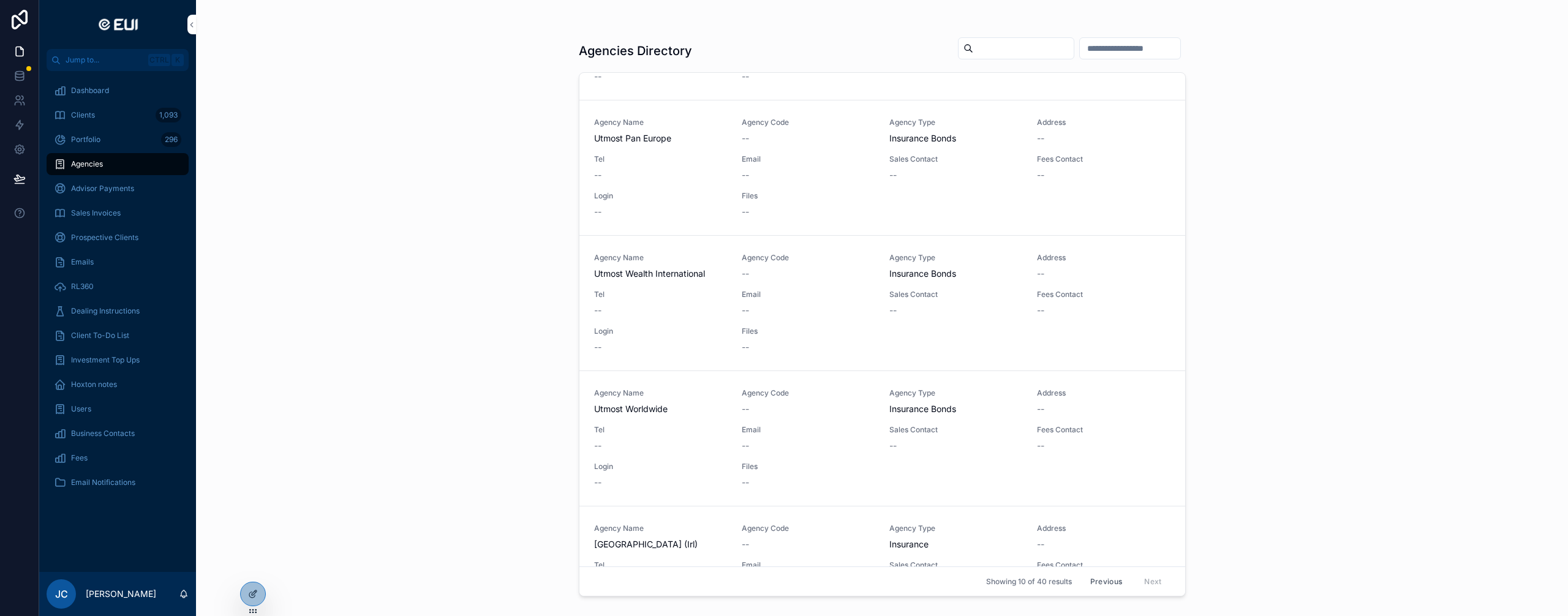
scroll to position [674, 0]
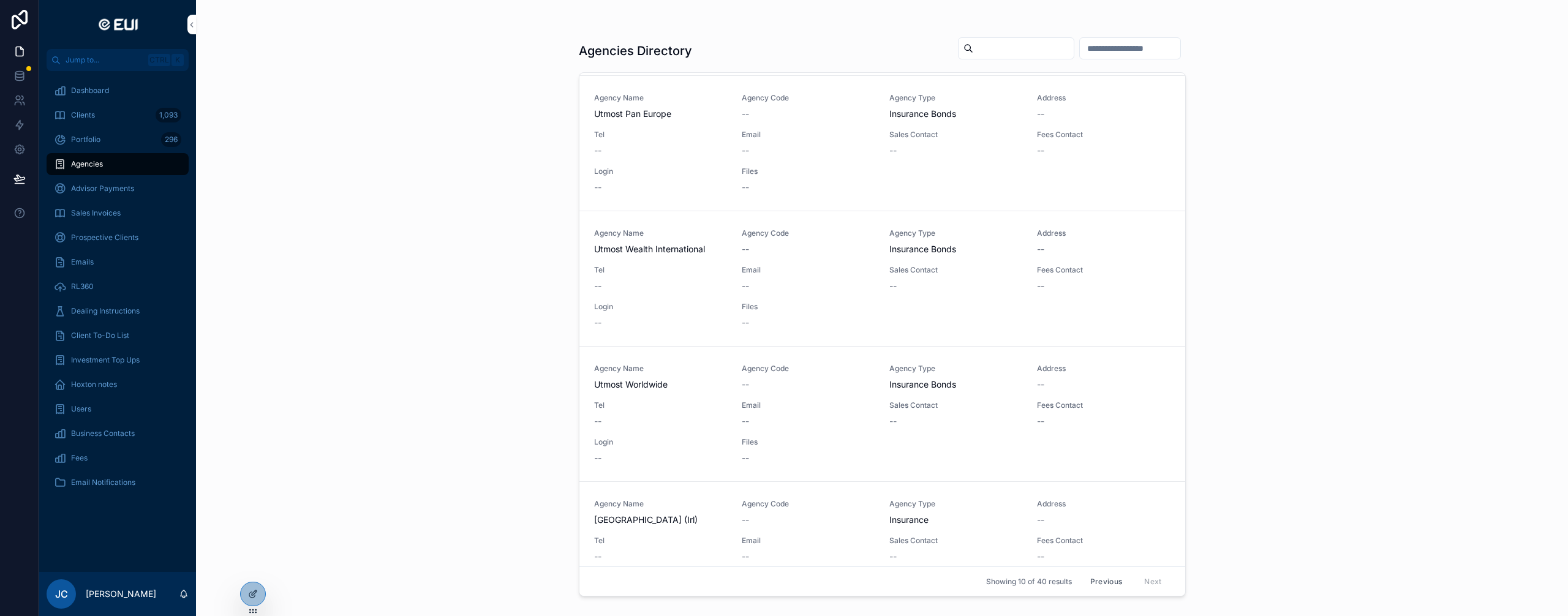
click at [672, 316] on div "Login --" at bounding box center [660, 315] width 133 height 27
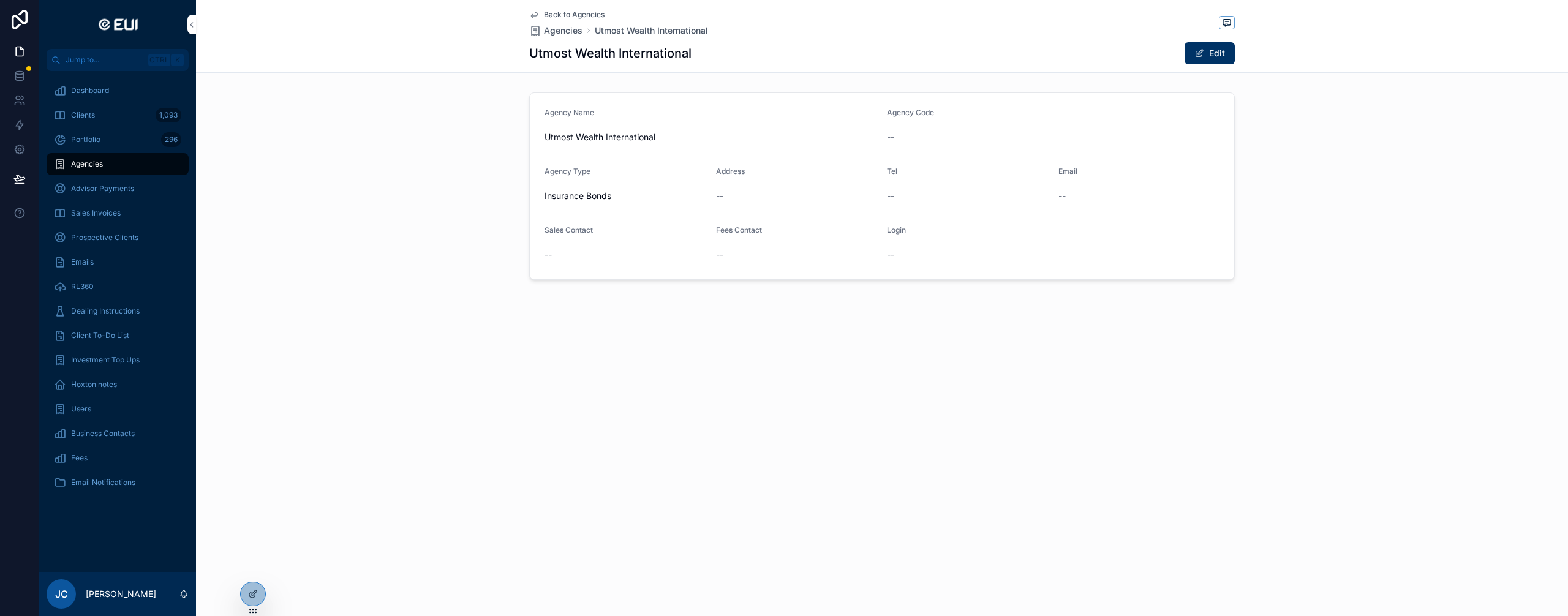
click at [1197, 60] on button "Edit" at bounding box center [1210, 53] width 50 height 22
click at [256, 592] on icon at bounding box center [256, 592] width 1 height 1
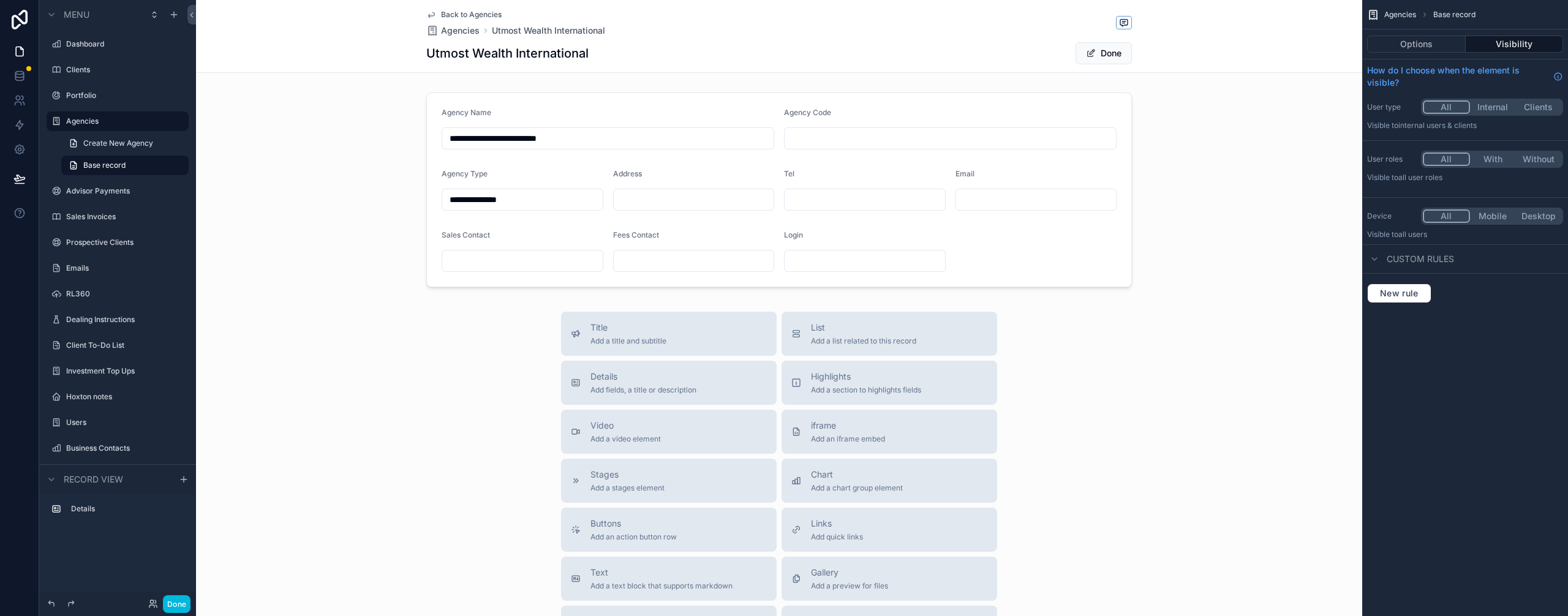
click at [1034, 241] on div "scrollable content" at bounding box center [779, 190] width 1166 height 205
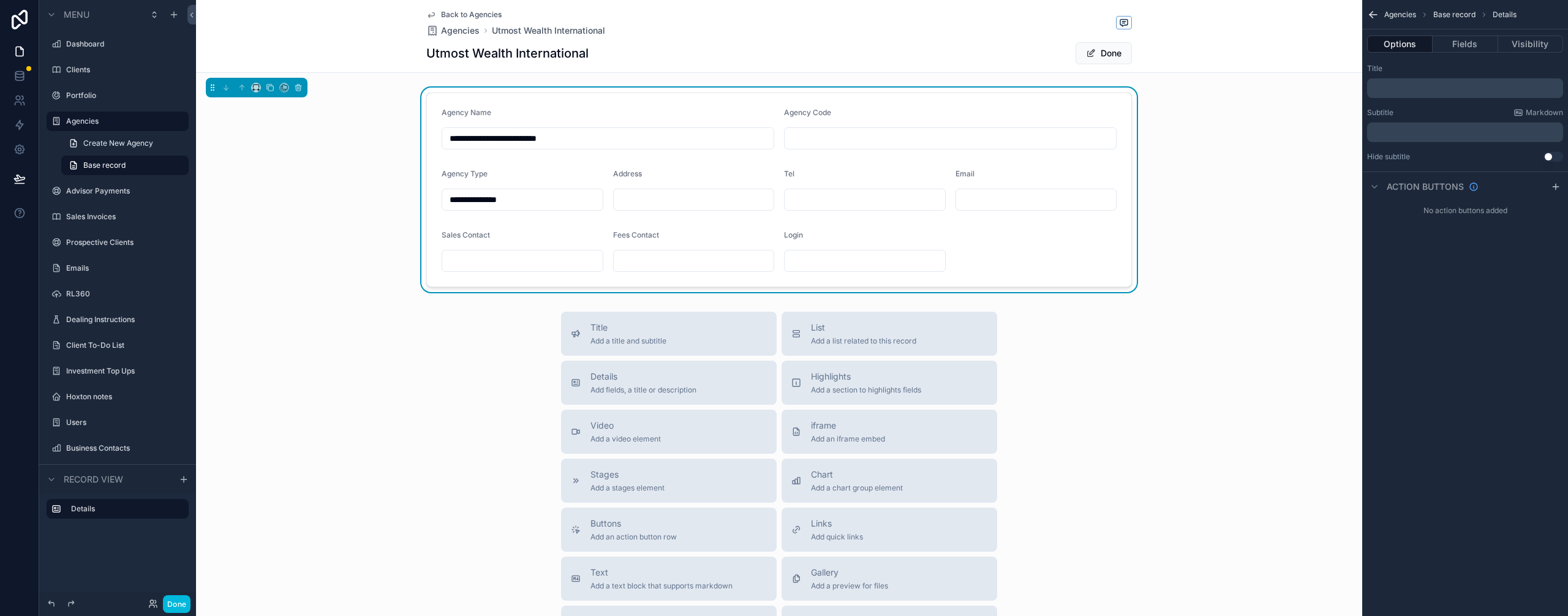
click at [1459, 37] on button "Fields" at bounding box center [1465, 44] width 65 height 17
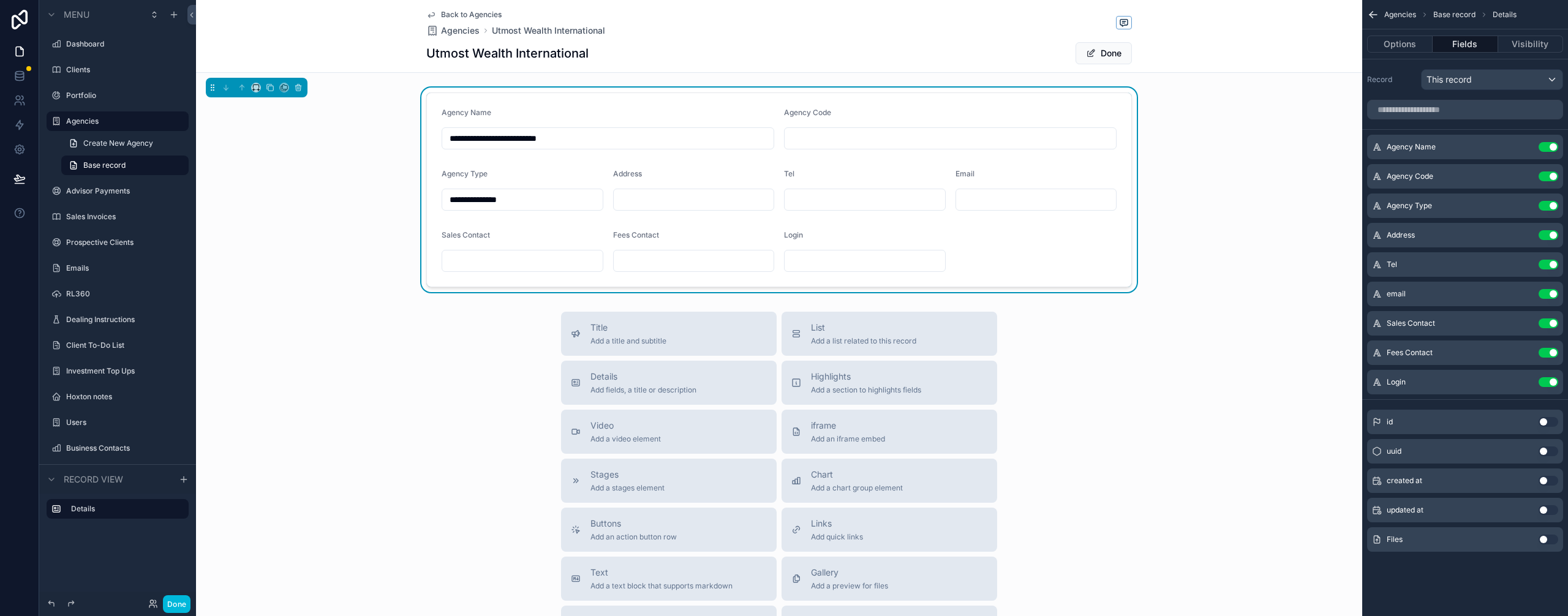
click at [1551, 539] on button "Use setting" at bounding box center [1549, 539] width 19 height 10
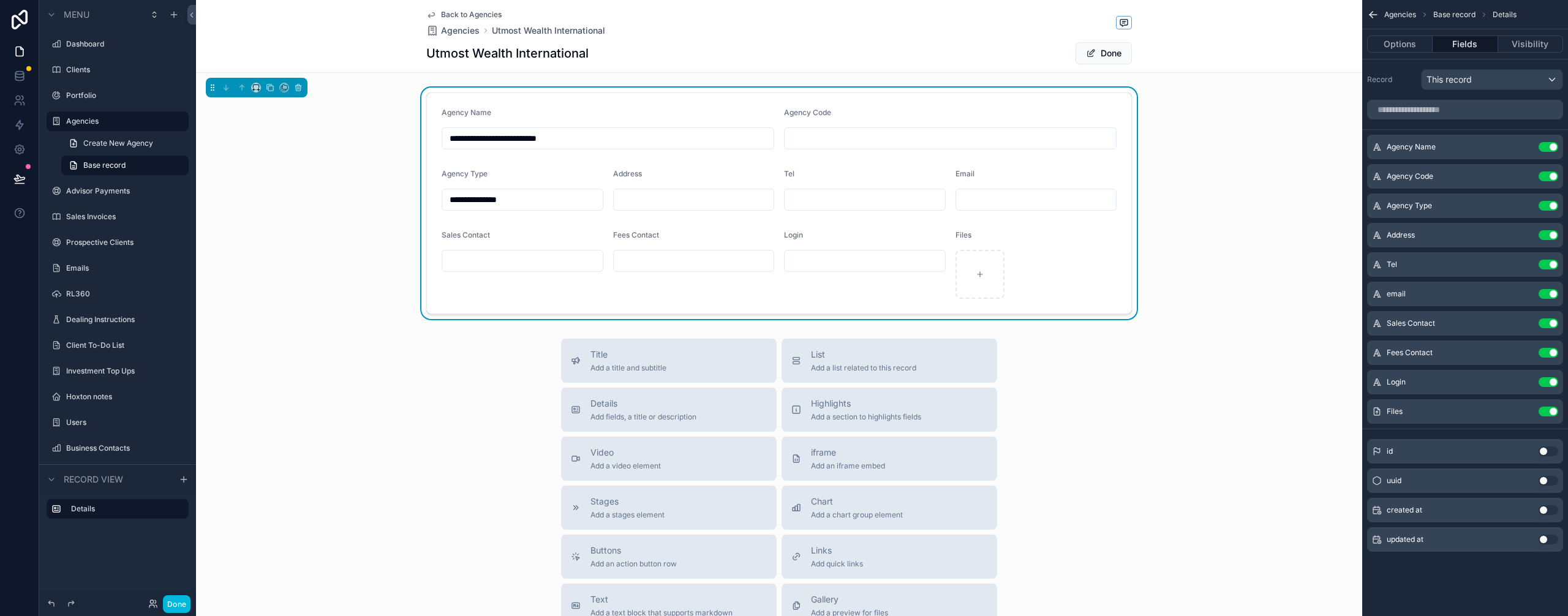
click at [1402, 41] on button "Options" at bounding box center [1400, 44] width 66 height 17
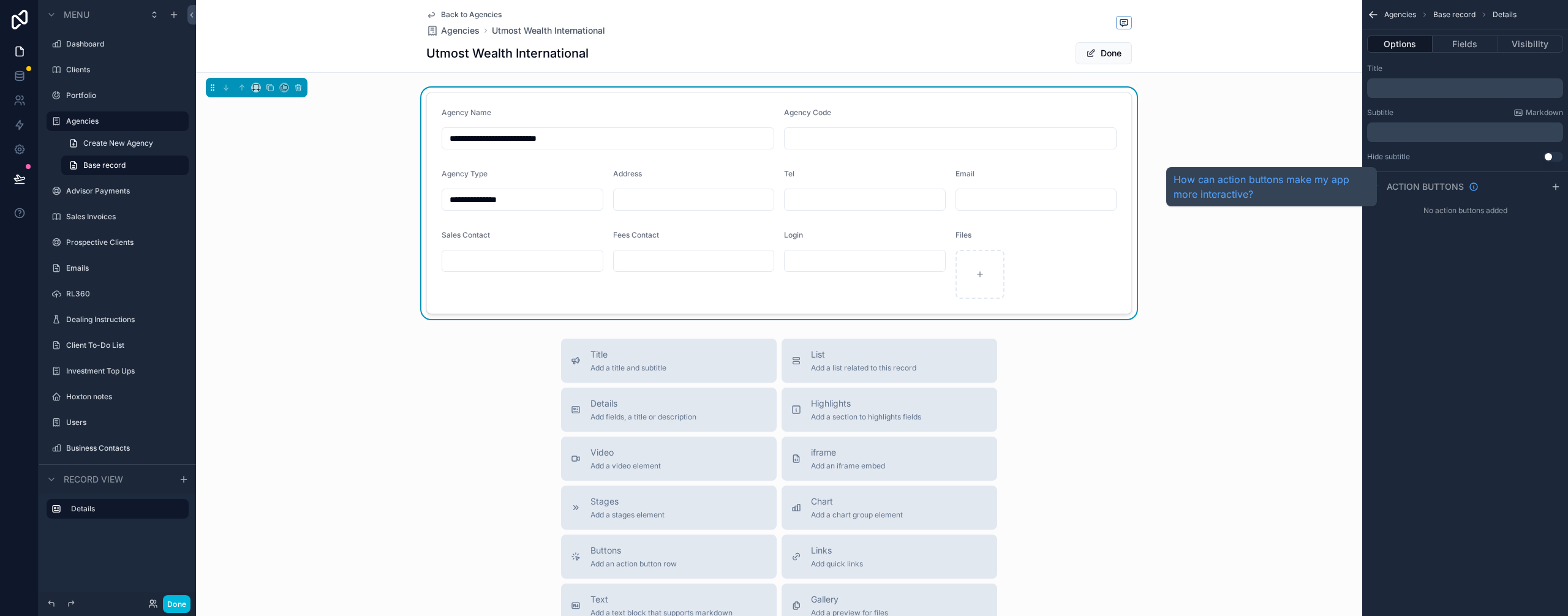
click at [1408, 183] on span "Action buttons" at bounding box center [1426, 187] width 77 height 12
click at [1416, 185] on span "Action buttons" at bounding box center [1426, 187] width 77 height 12
click at [1554, 185] on icon "scrollable content" at bounding box center [1556, 187] width 10 height 10
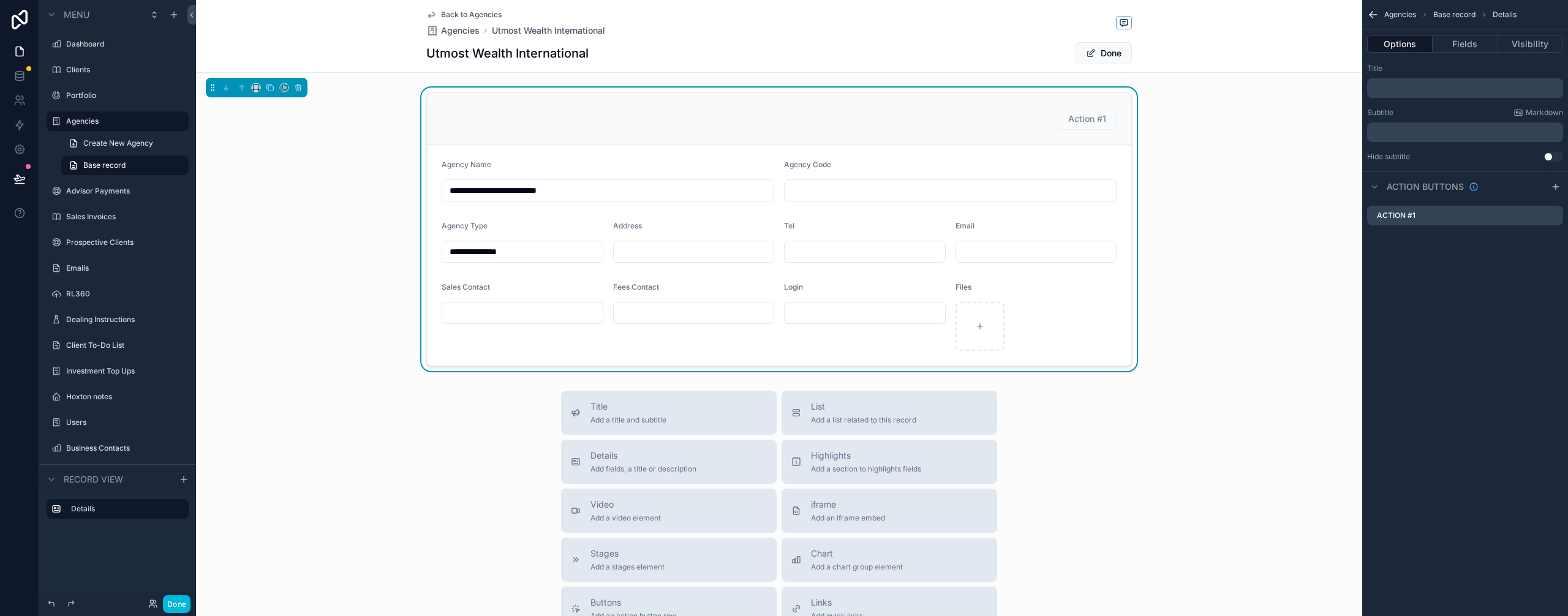
click at [0, 0] on icon "scrollable content" at bounding box center [0, 0] width 0 height 0
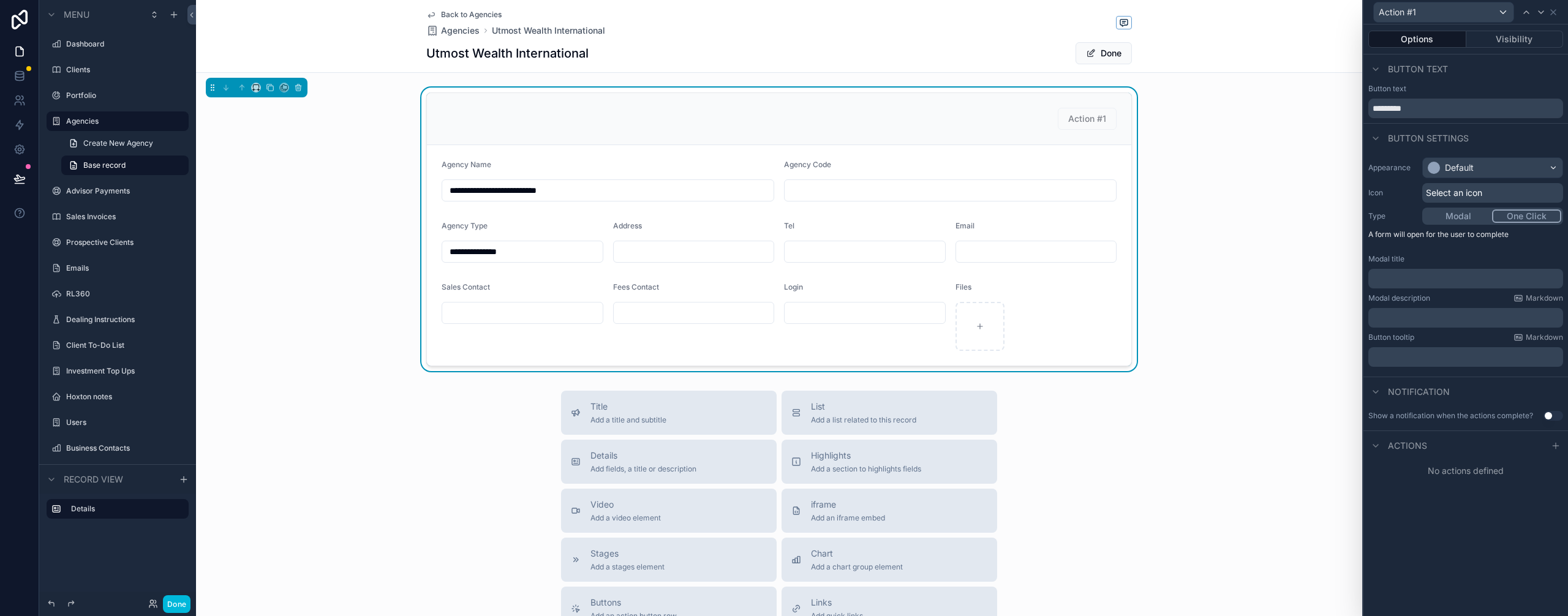
click at [1518, 213] on button "One Click" at bounding box center [1527, 216] width 69 height 13
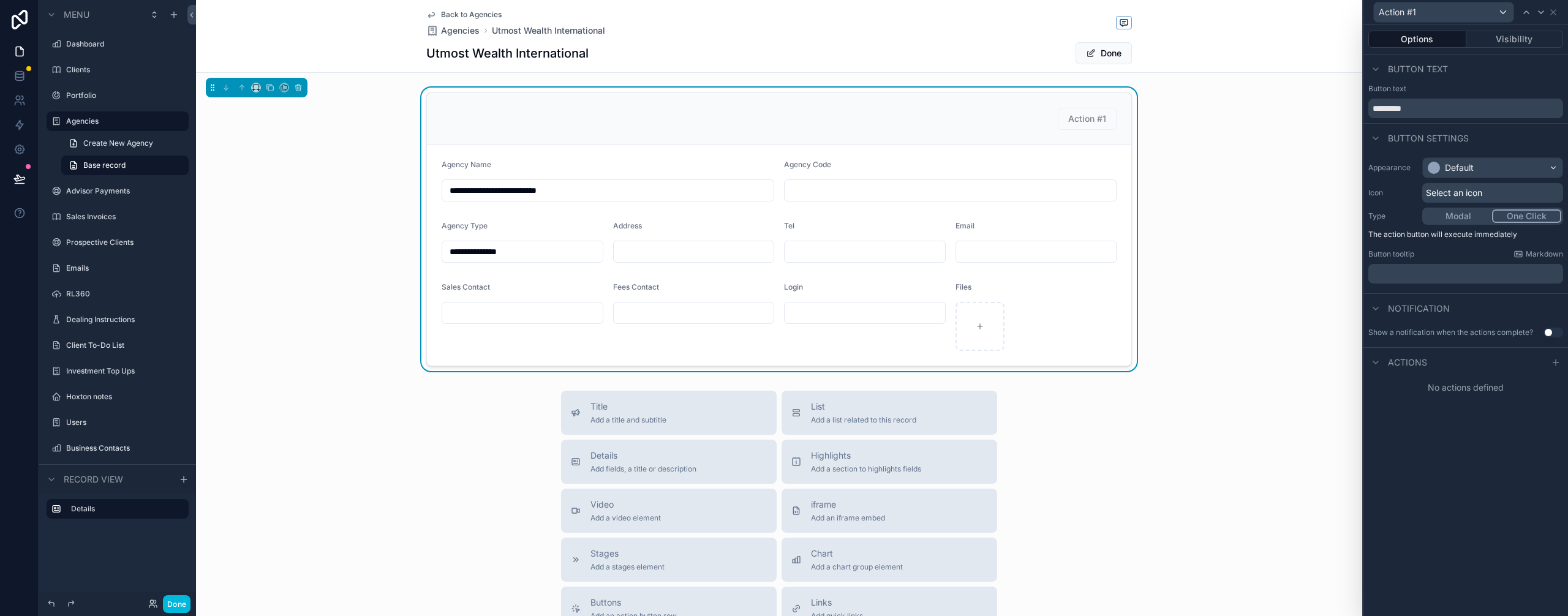
click at [1488, 191] on div "Select an icon" at bounding box center [1493, 193] width 141 height 19
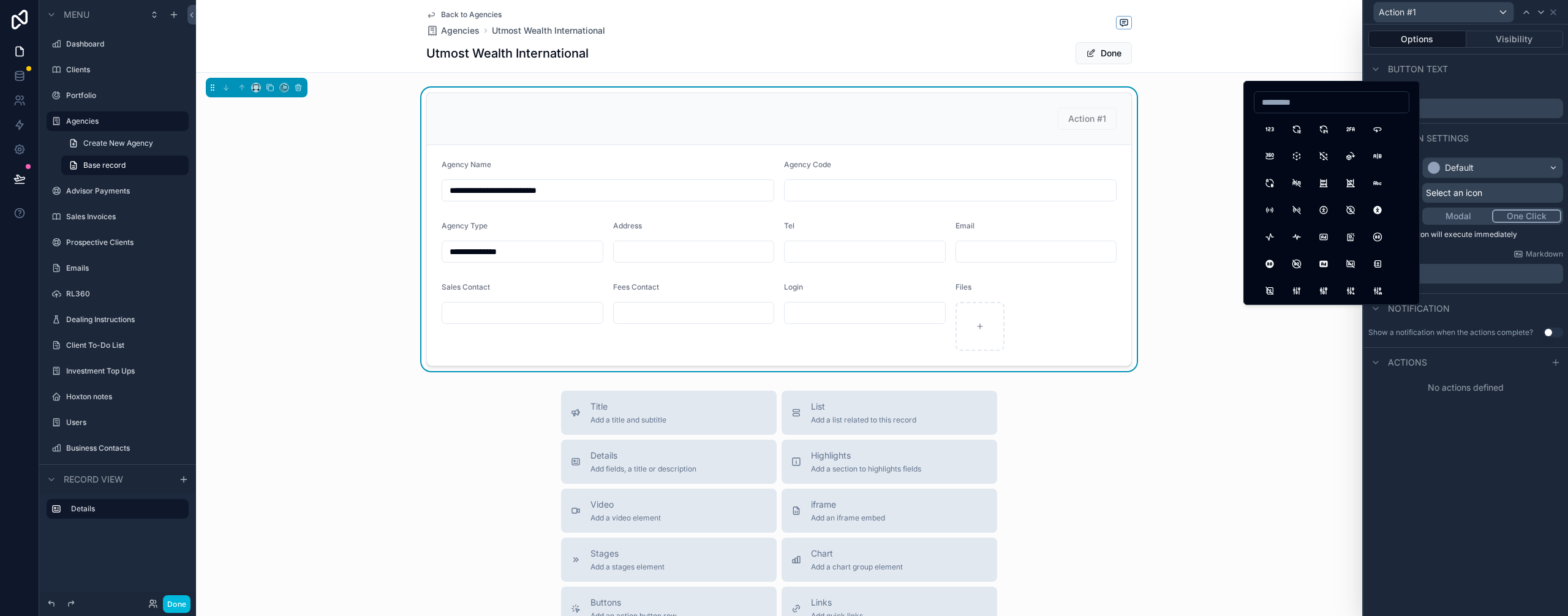
click at [1269, 132] on button "123" at bounding box center [1270, 129] width 22 height 22
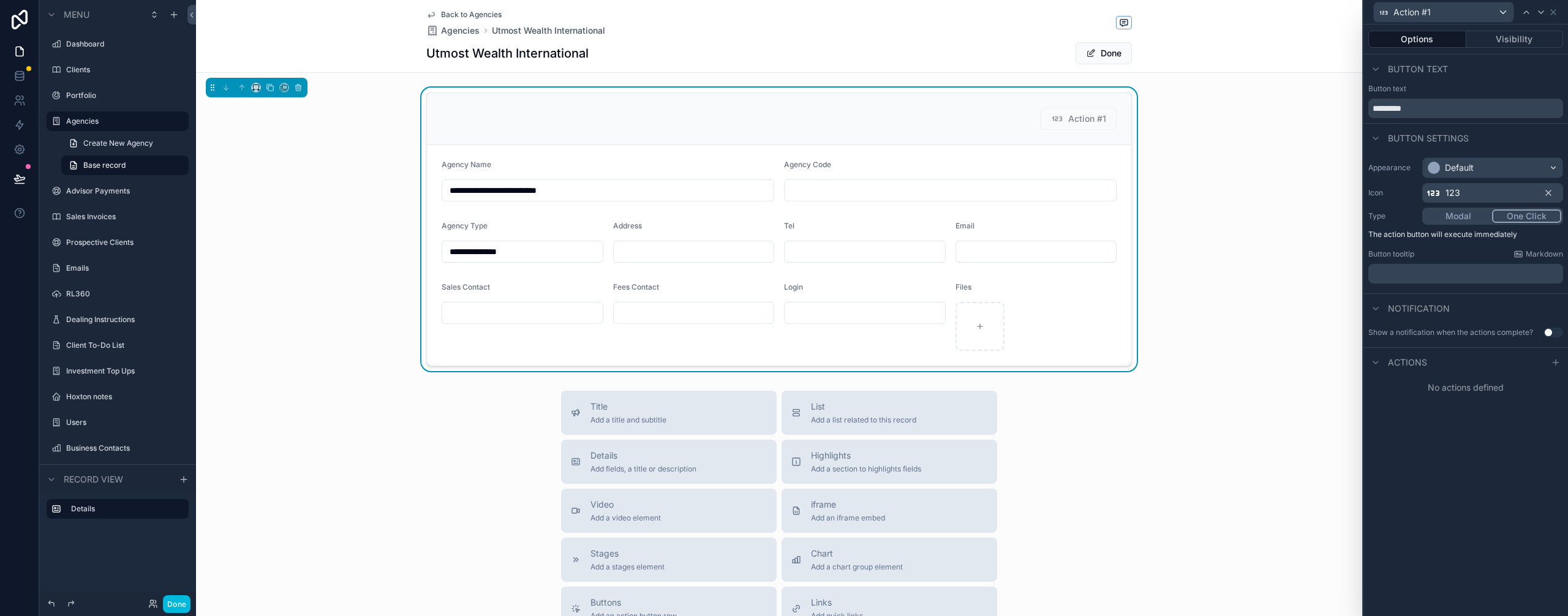
click at [1448, 275] on p "﻿" at bounding box center [1466, 274] width 187 height 12
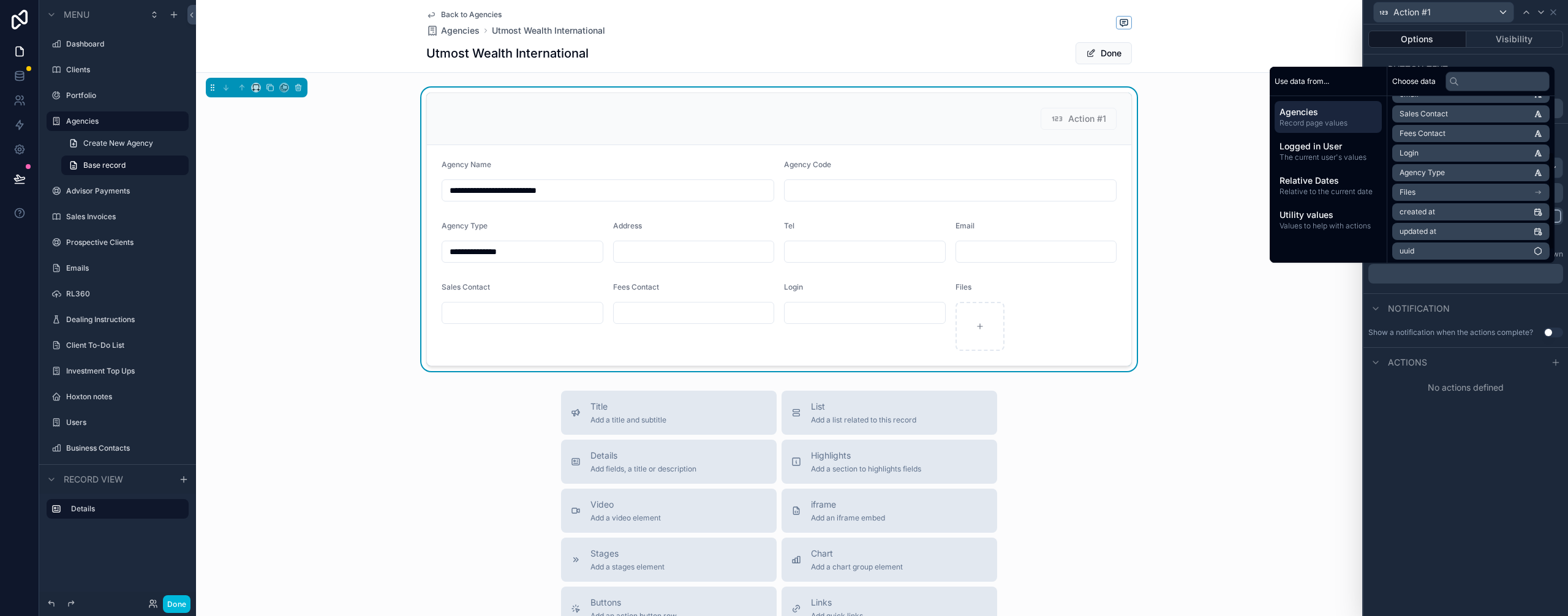
scroll to position [115, 0]
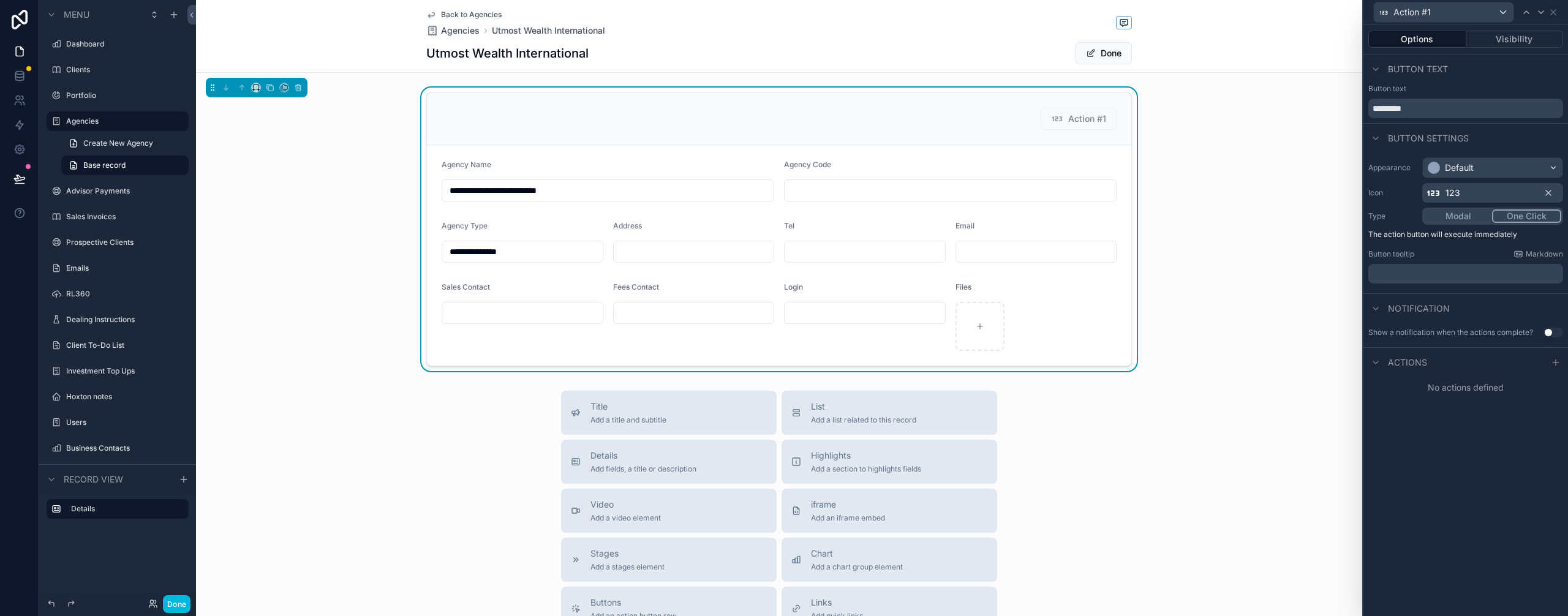
click at [1523, 440] on div "Options Visibility Button text Button text ********* Button settings Appearance…" at bounding box center [1466, 320] width 205 height 592
click at [1548, 193] on icon at bounding box center [1549, 193] width 10 height 10
click at [1419, 110] on input "*********" at bounding box center [1466, 109] width 195 height 19
click at [1375, 67] on icon at bounding box center [1376, 69] width 10 height 10
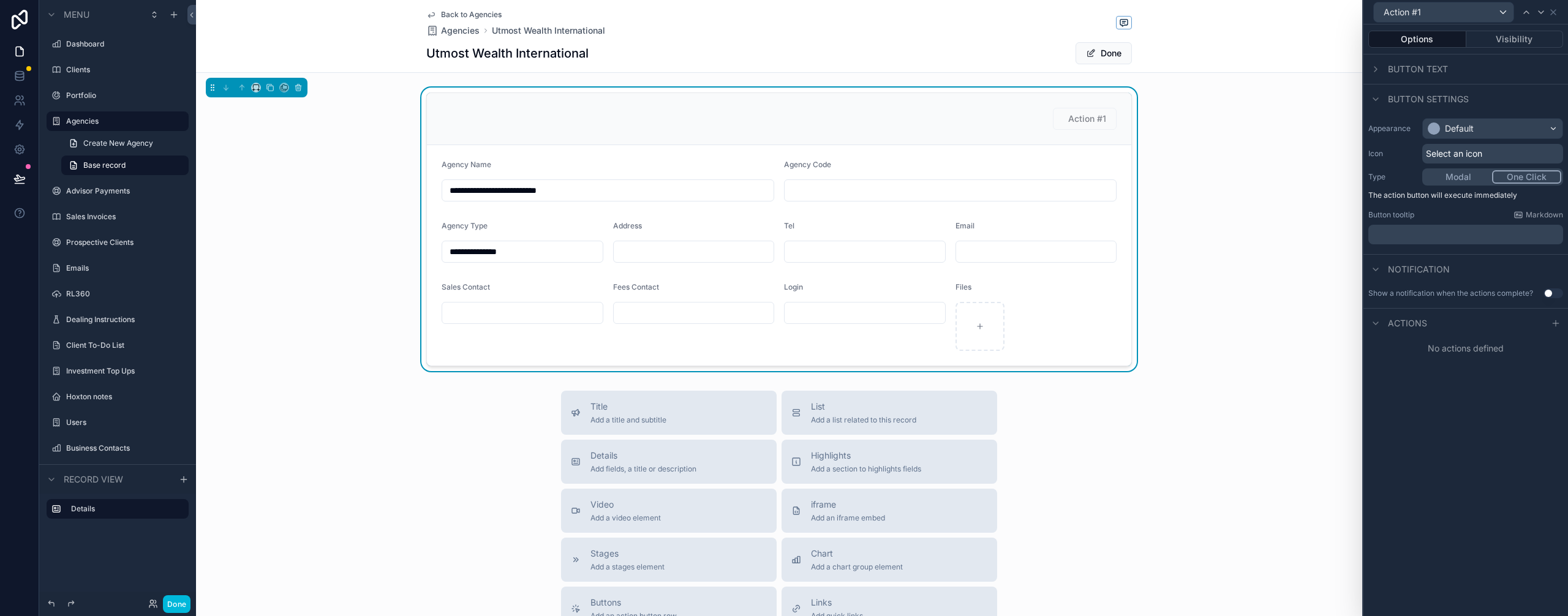
click at [1379, 94] on icon at bounding box center [1376, 99] width 10 height 10
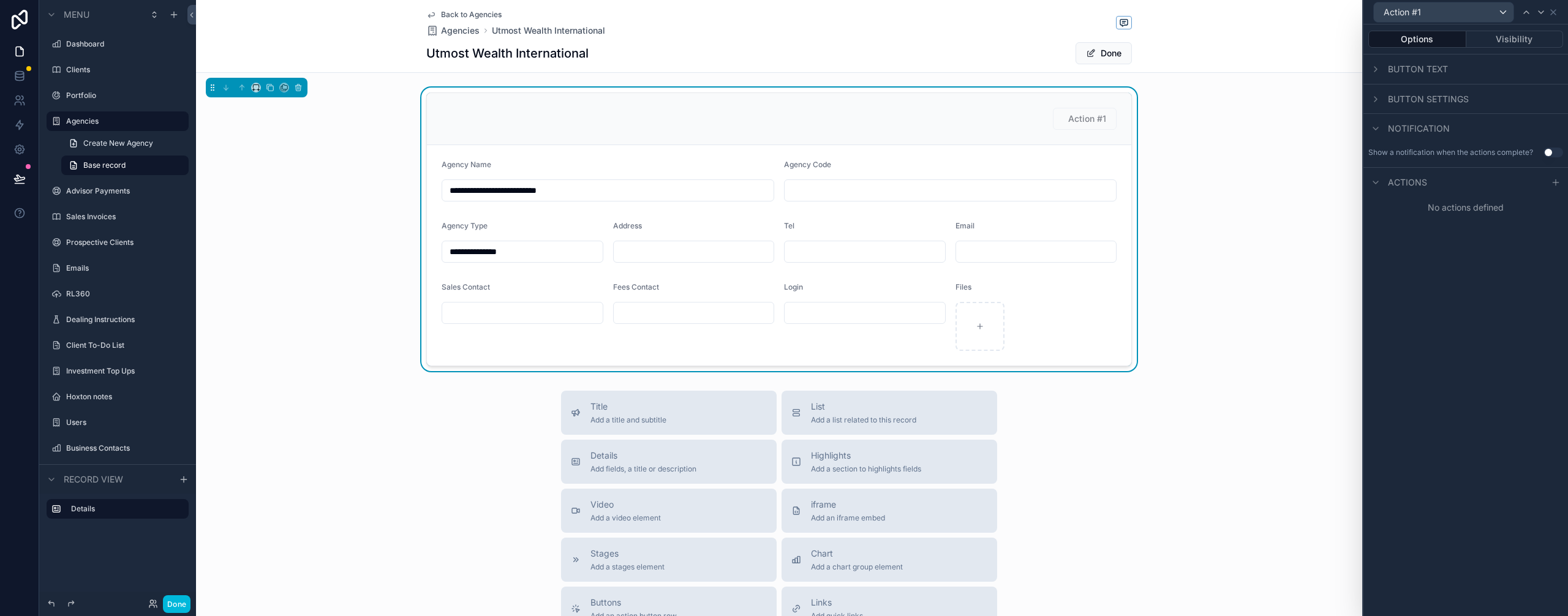
click at [1380, 180] on icon at bounding box center [1376, 183] width 10 height 10
click at [1379, 181] on icon at bounding box center [1376, 183] width 10 height 10
click at [1380, 125] on icon at bounding box center [1376, 129] width 10 height 10
click at [1375, 100] on icon at bounding box center [1376, 99] width 10 height 10
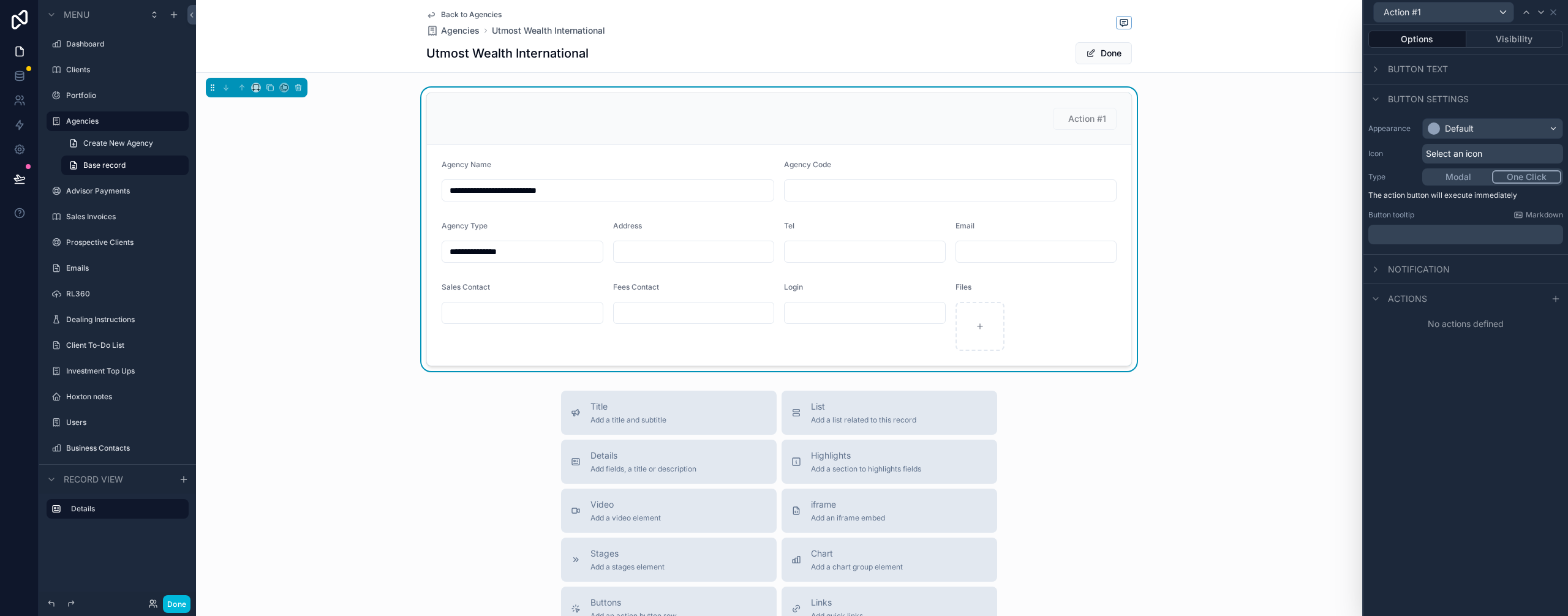
click at [1378, 67] on icon at bounding box center [1376, 69] width 10 height 10
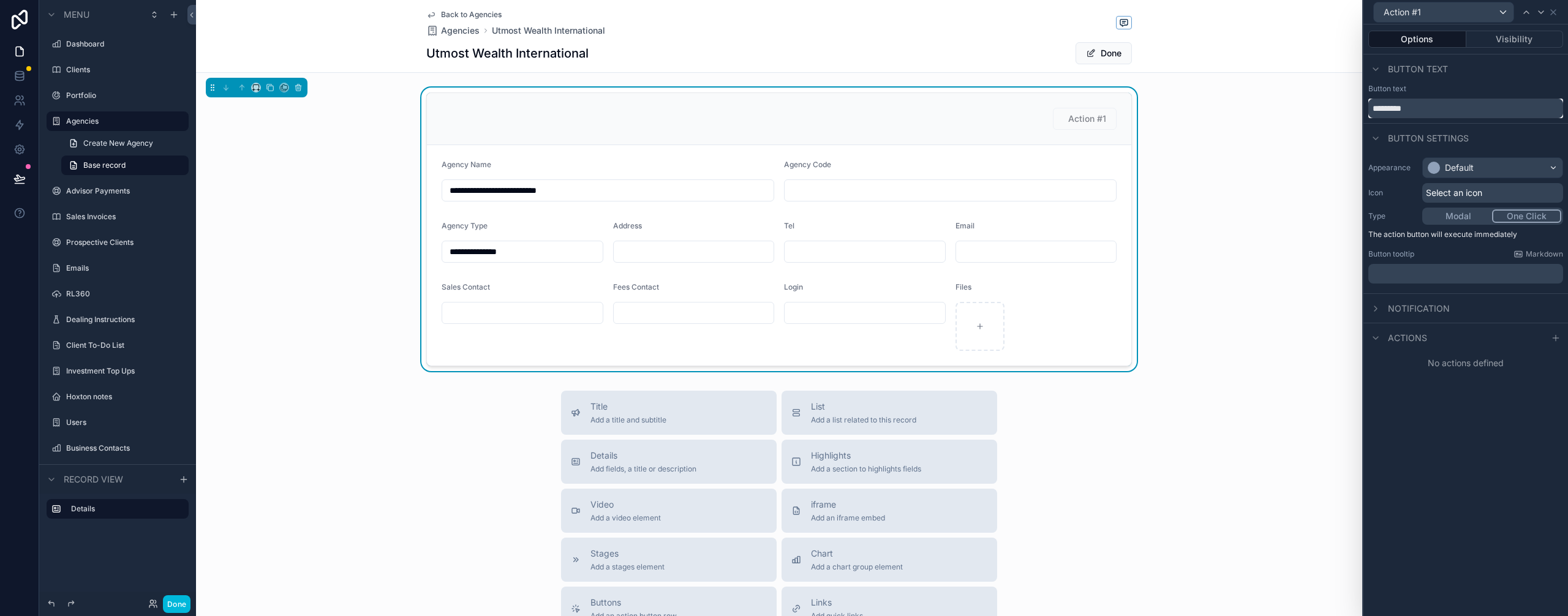
click at [1426, 102] on input "*********" at bounding box center [1466, 109] width 195 height 19
click at [1103, 61] on button "Done" at bounding box center [1104, 53] width 57 height 22
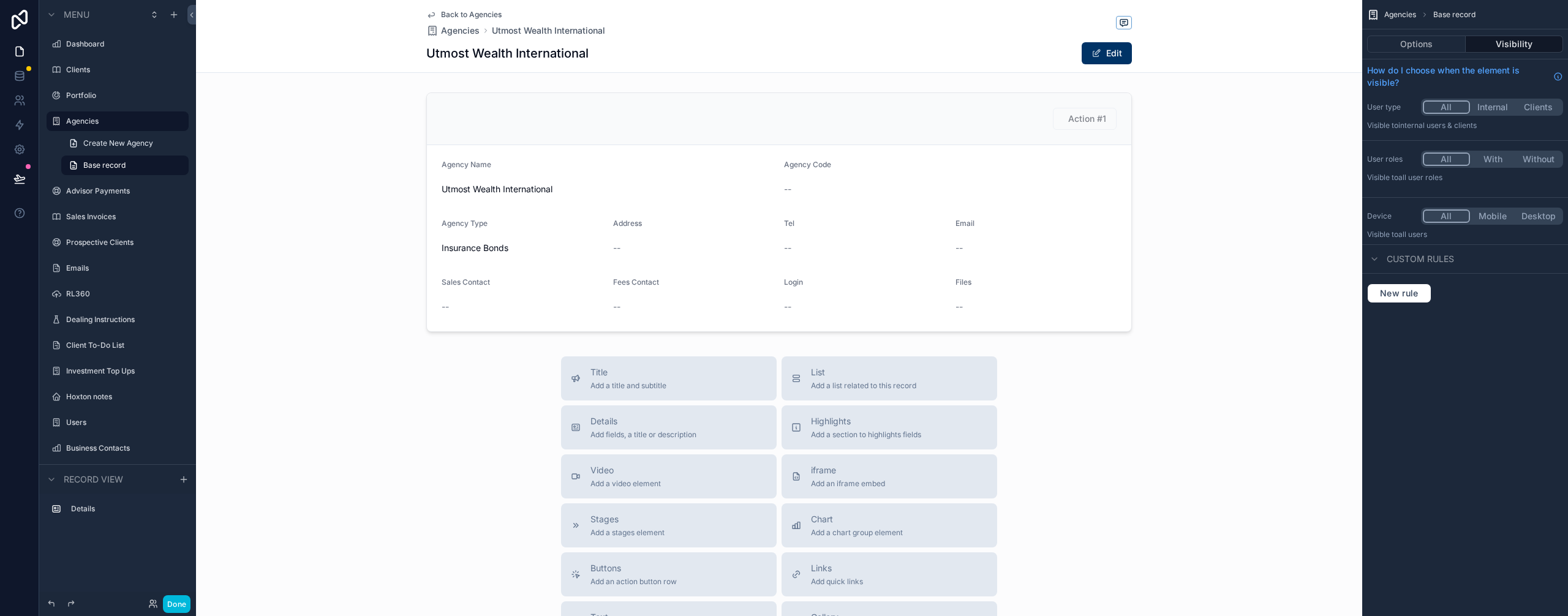
click at [1070, 191] on div "scrollable content" at bounding box center [779, 212] width 1166 height 250
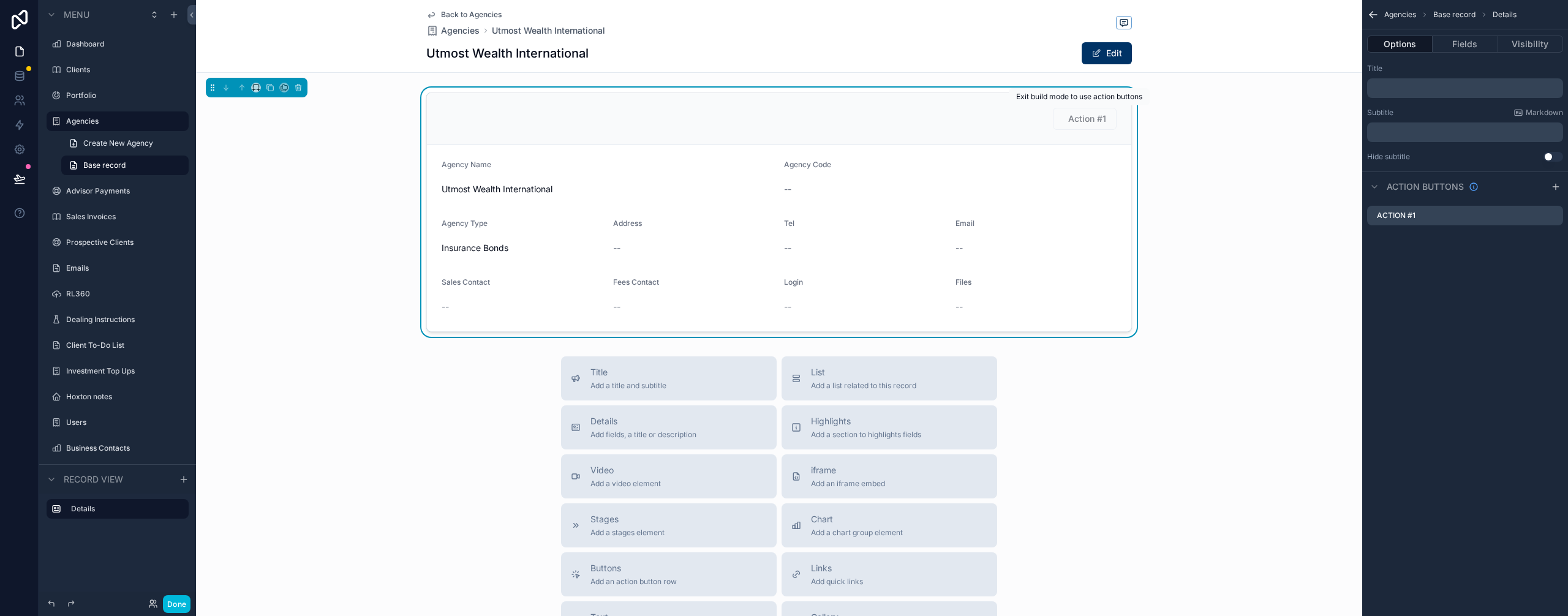
click at [1083, 118] on span "Action #1" at bounding box center [1085, 119] width 64 height 22
click at [1101, 56] on button "Edit" at bounding box center [1107, 53] width 50 height 22
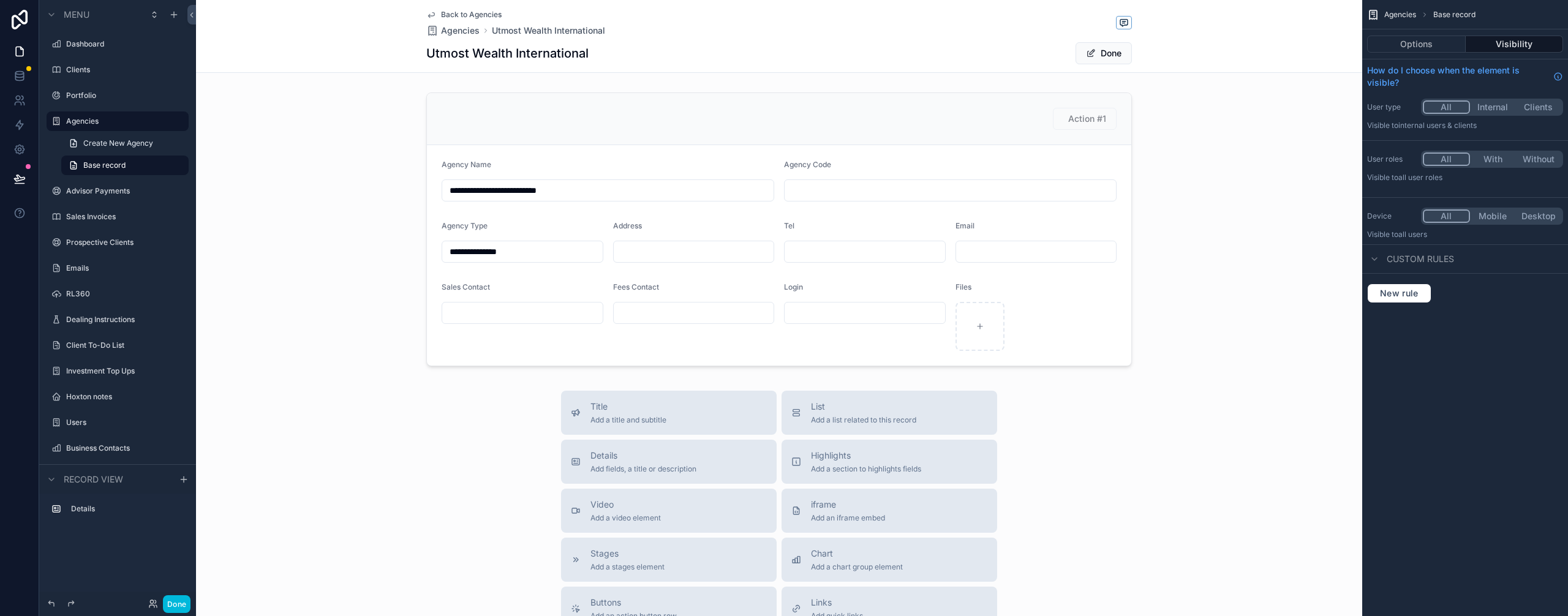
click at [1110, 131] on div "scrollable content" at bounding box center [779, 230] width 1166 height 283
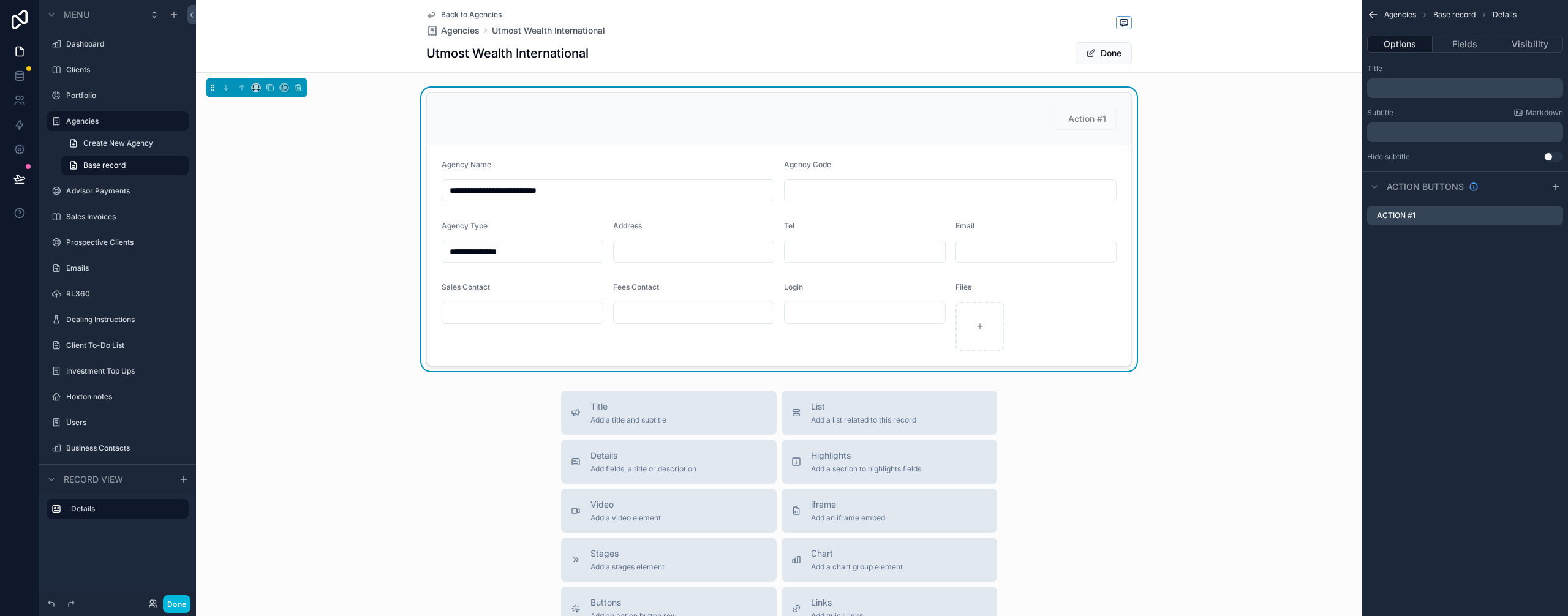
click at [0, 0] on icon "scrollable content" at bounding box center [0, 0] width 0 height 0
click at [1535, 192] on icon at bounding box center [1533, 196] width 10 height 10
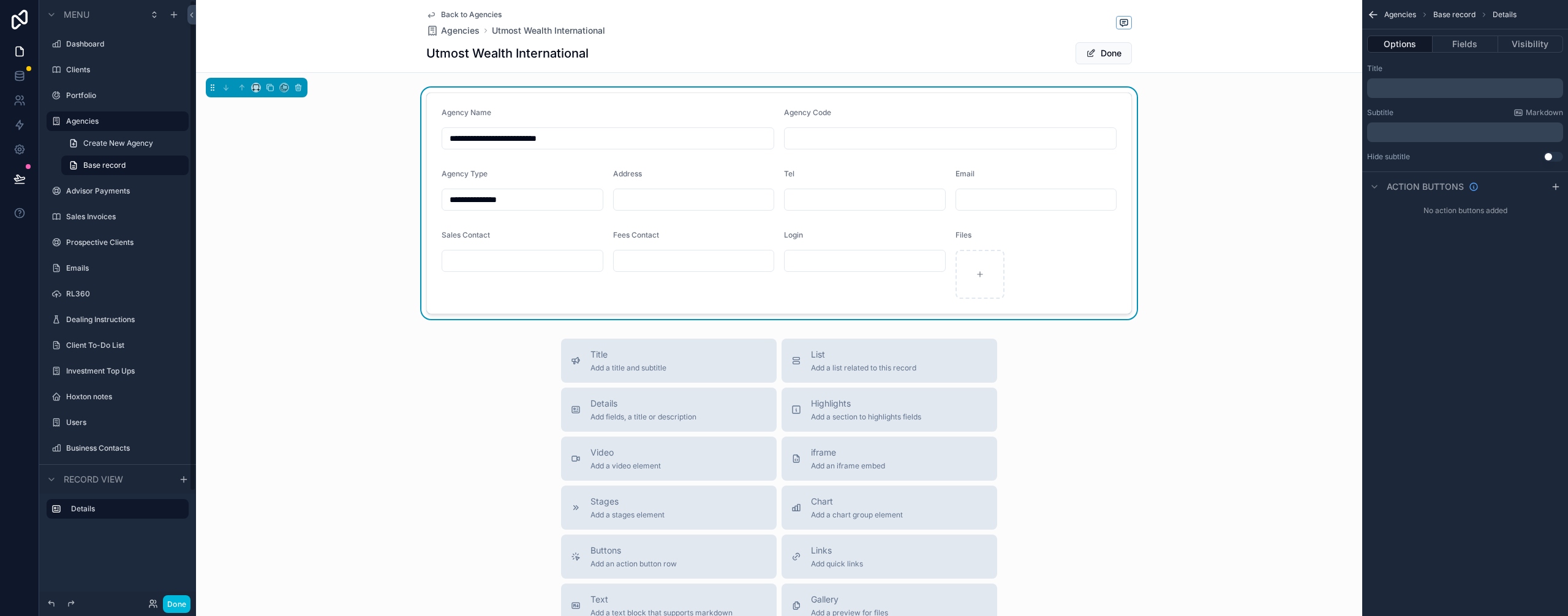
click at [166, 601] on button "Done" at bounding box center [177, 604] width 28 height 18
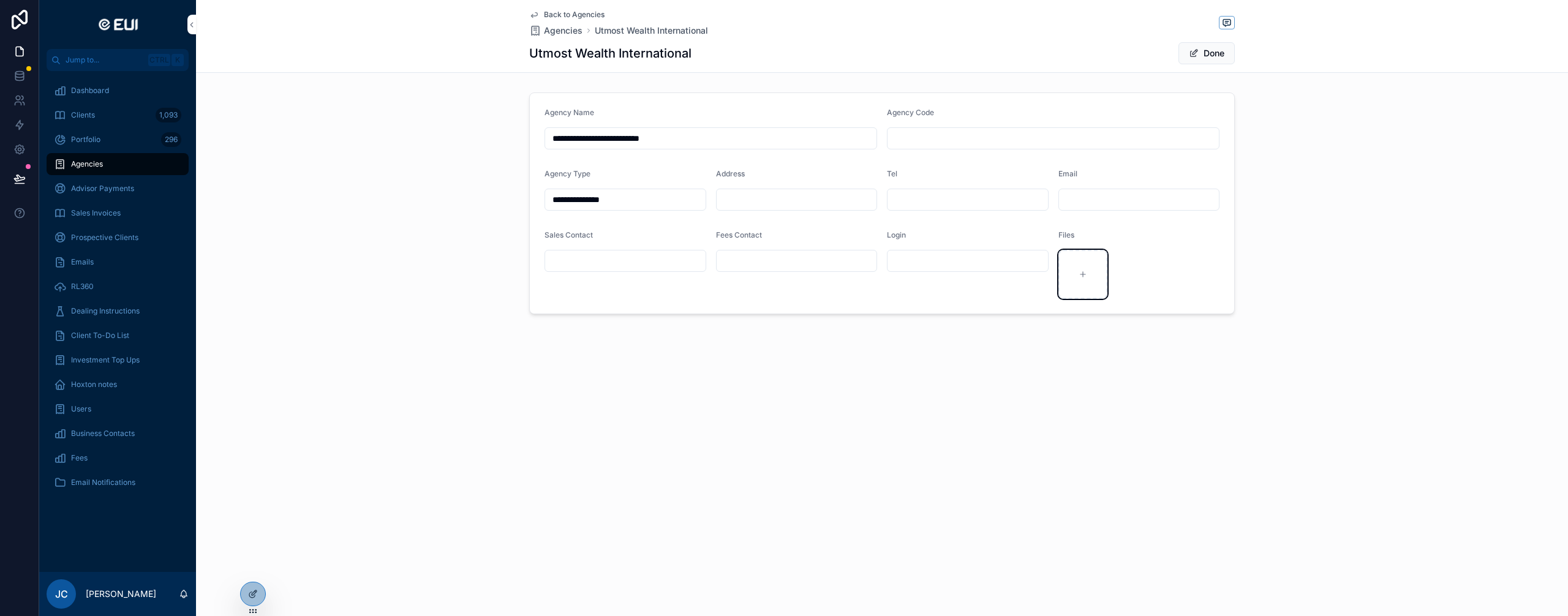
click at [1089, 279] on div "scrollable content" at bounding box center [1083, 274] width 49 height 49
type input "**********"
click at [13, 180] on icon at bounding box center [19, 179] width 12 height 12
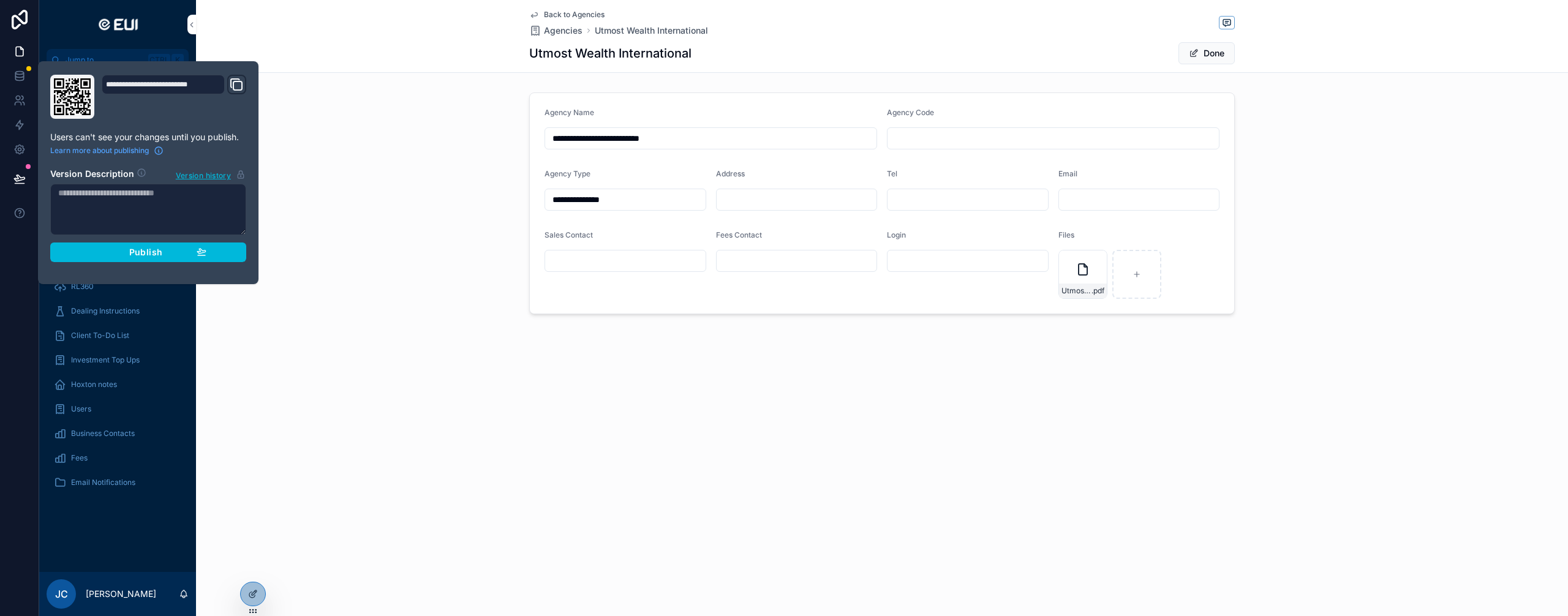
click at [148, 250] on span "Publish" at bounding box center [146, 252] width 33 height 11
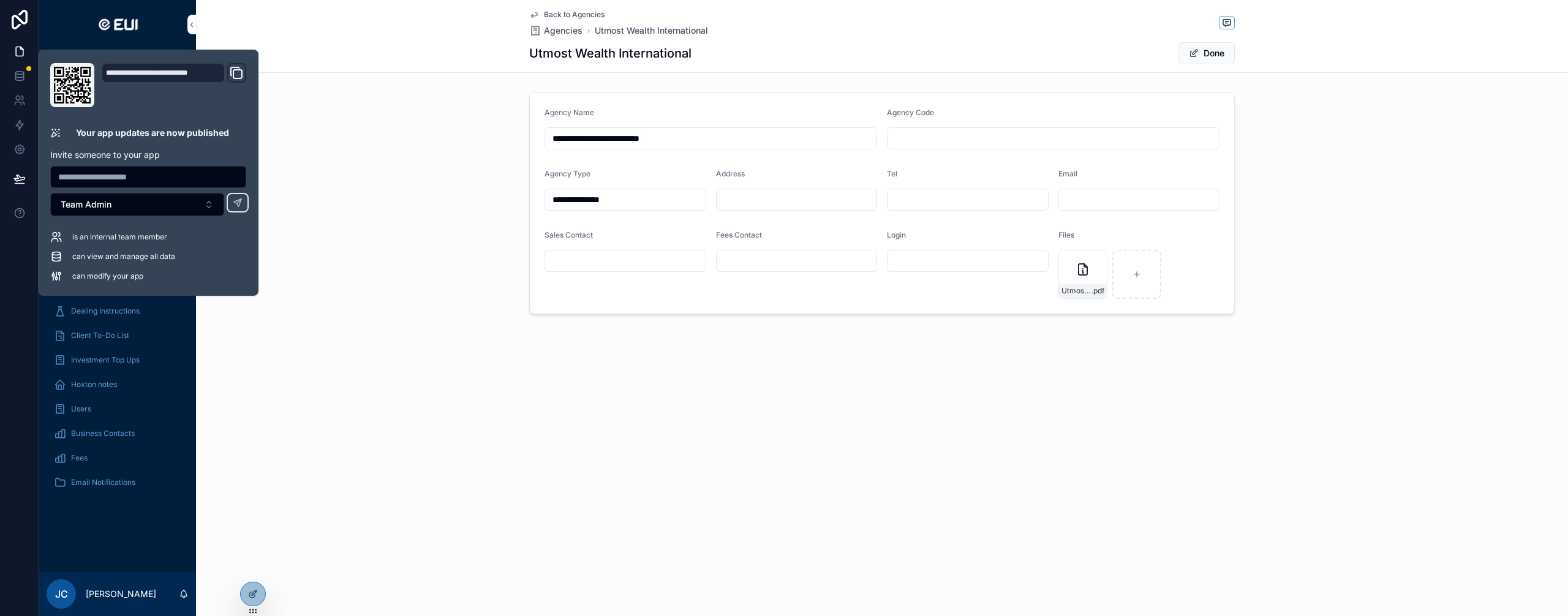
click at [9, 300] on div at bounding box center [19, 308] width 39 height 616
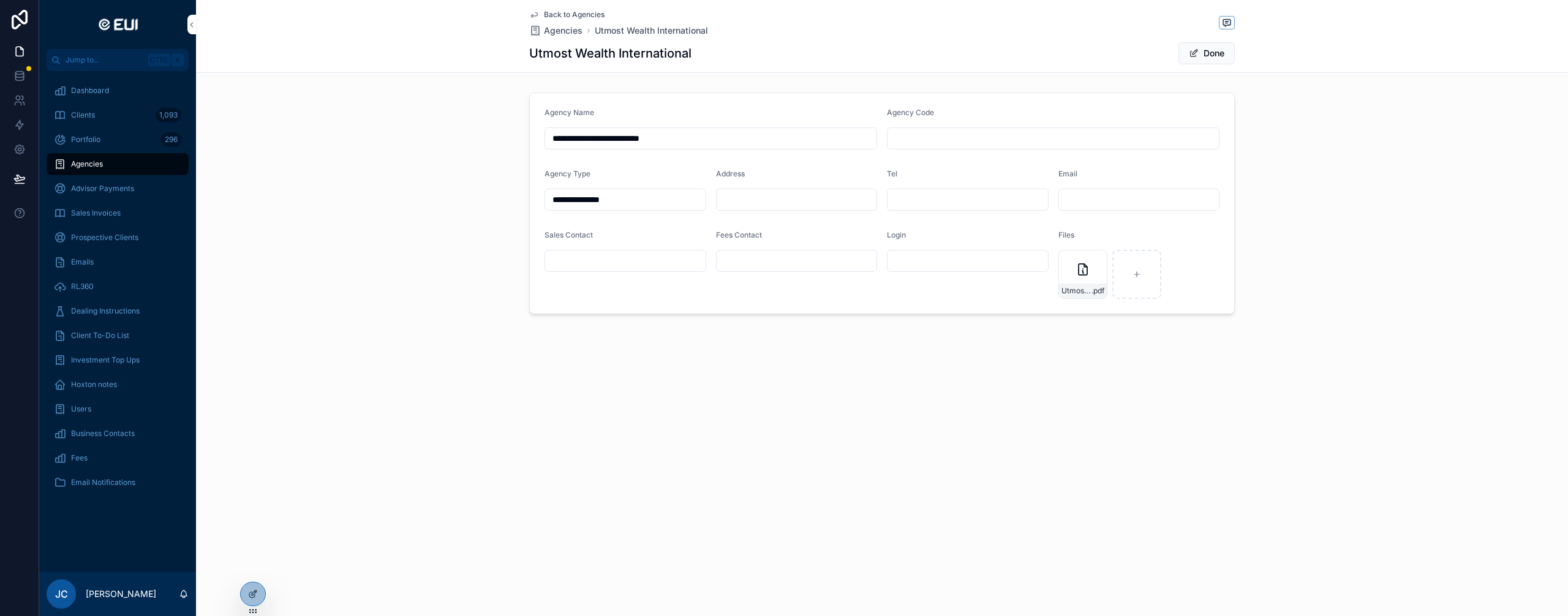
click at [117, 313] on span "Dealing Instructions" at bounding box center [105, 311] width 68 height 10
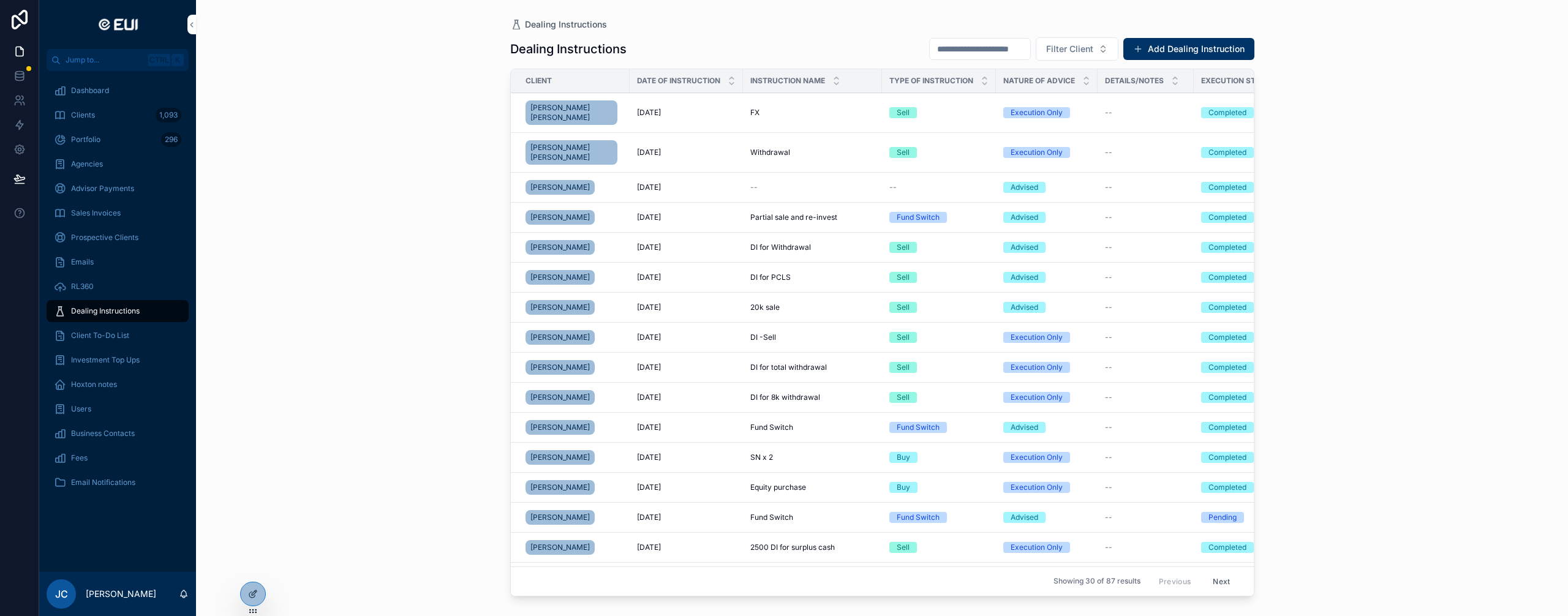
click at [111, 389] on span "Hoxton notes" at bounding box center [94, 384] width 46 height 10
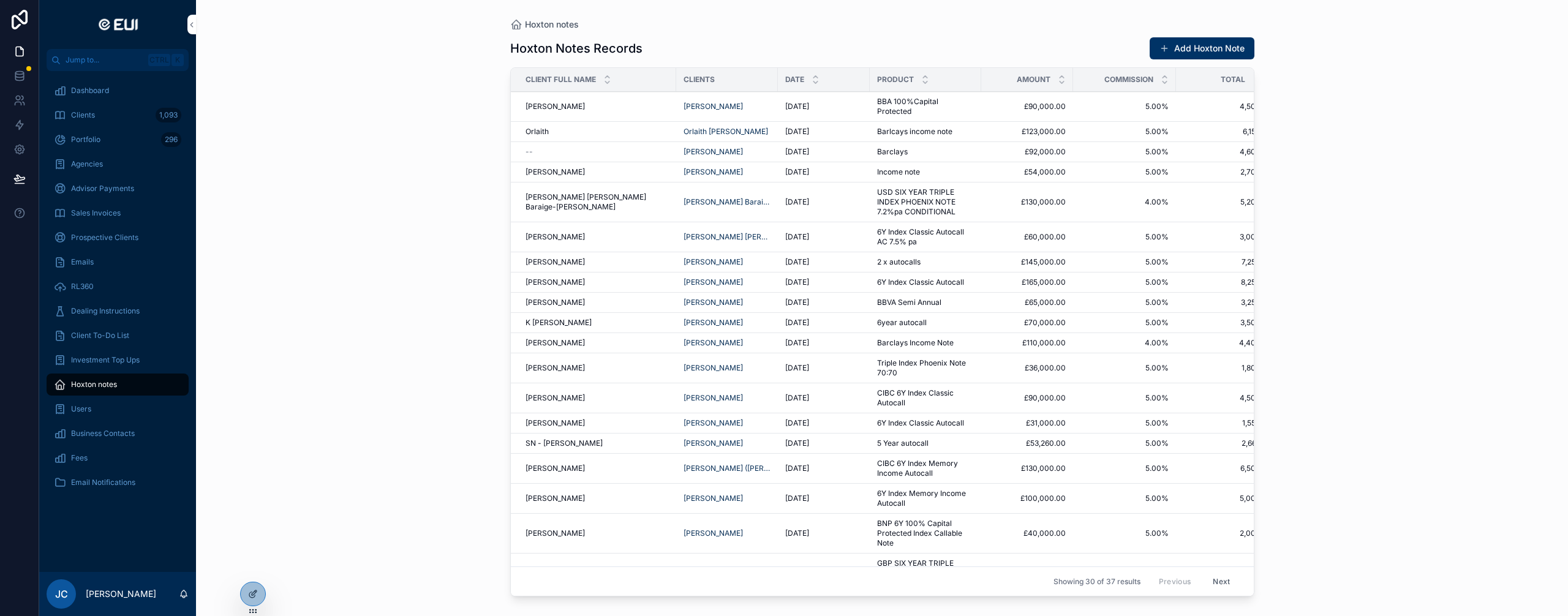
click at [1190, 52] on button "Add Hoxton Note" at bounding box center [1202, 48] width 105 height 22
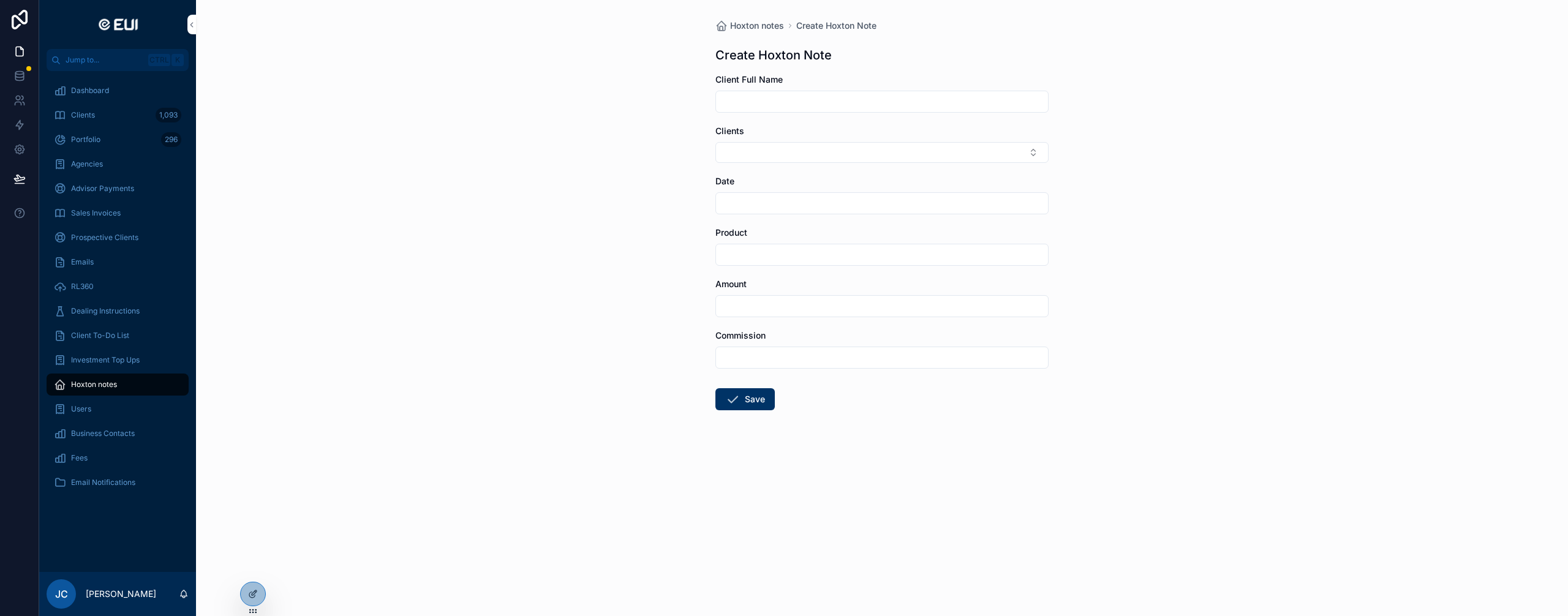
click at [758, 98] on input "scrollable content" at bounding box center [882, 102] width 332 height 17
type input "**********"
click at [746, 148] on button "Select Button" at bounding box center [882, 153] width 333 height 21
type input "*******"
click at [855, 221] on div "[PERSON_NAME]" at bounding box center [882, 221] width 170 height 19
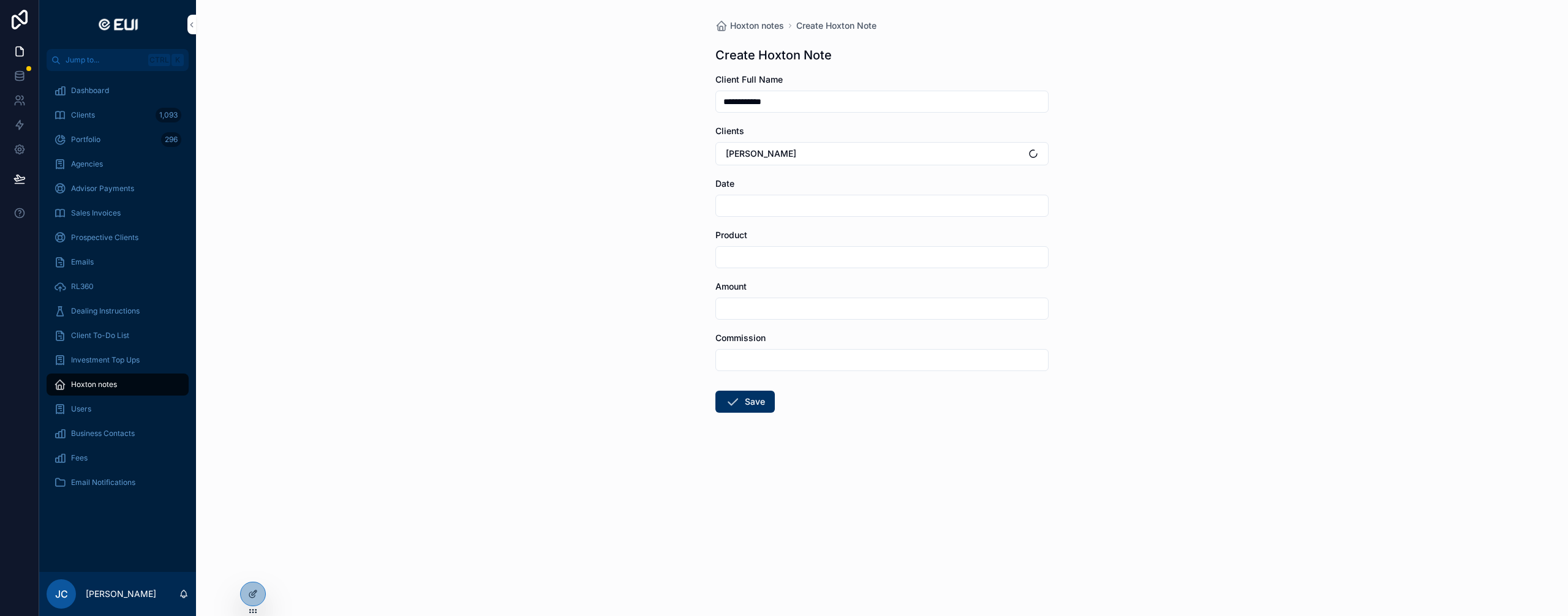
click at [835, 203] on input "scrollable content" at bounding box center [882, 205] width 332 height 17
click at [880, 239] on button "[DATE]" at bounding box center [882, 236] width 48 height 22
type input "**********"
click at [736, 254] on input "scrollable content" at bounding box center [882, 257] width 332 height 17
paste input "**********"
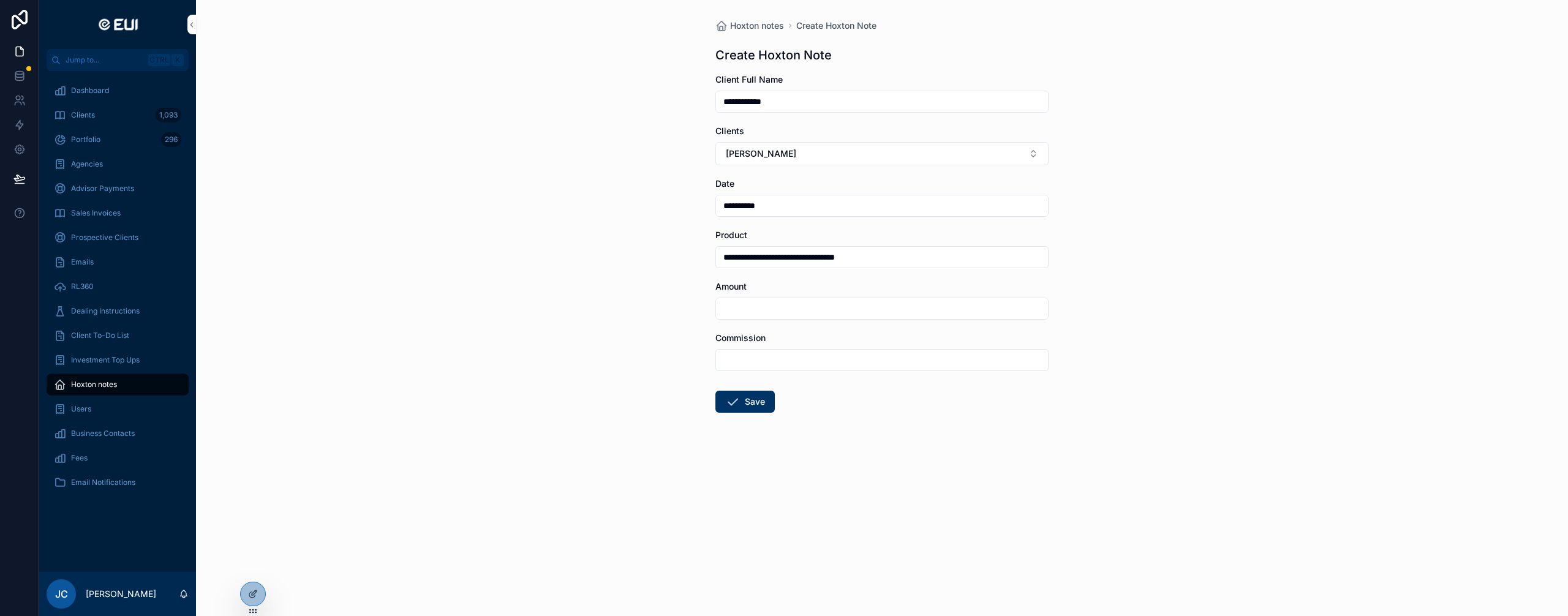
type input "**********"
click at [755, 299] on div "scrollable content" at bounding box center [882, 309] width 333 height 22
type input "**********"
click at [769, 357] on input "scrollable content" at bounding box center [882, 360] width 332 height 17
type input "*****"
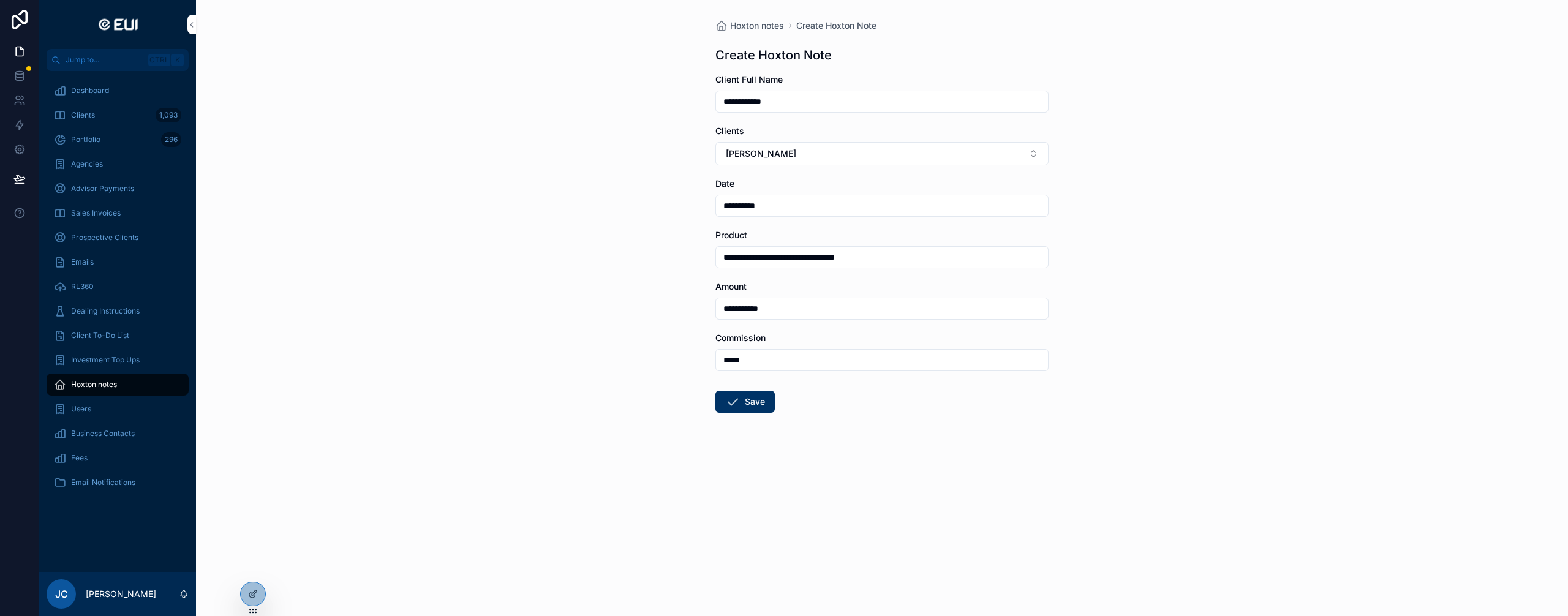
click at [731, 403] on icon "scrollable content" at bounding box center [732, 402] width 15 height 15
